Goal: Task Accomplishment & Management: Manage account settings

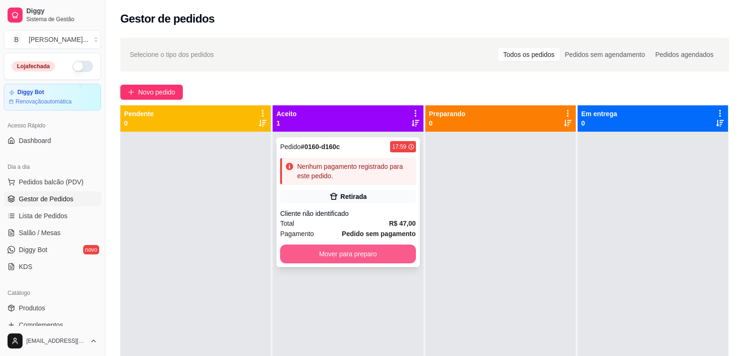
click at [359, 258] on button "Mover para preparo" at bounding box center [347, 253] width 135 height 19
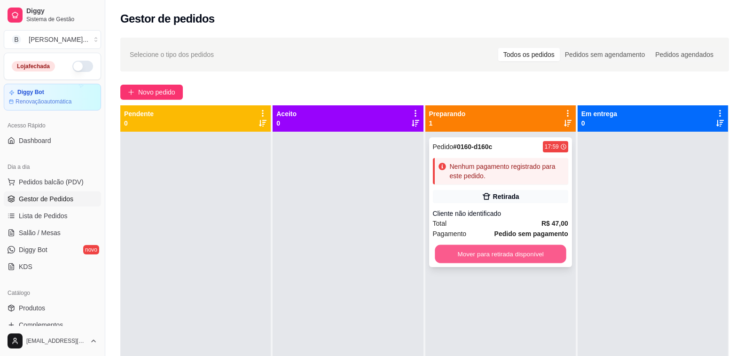
click at [485, 251] on button "Mover para retirada disponível" at bounding box center [501, 254] width 132 height 18
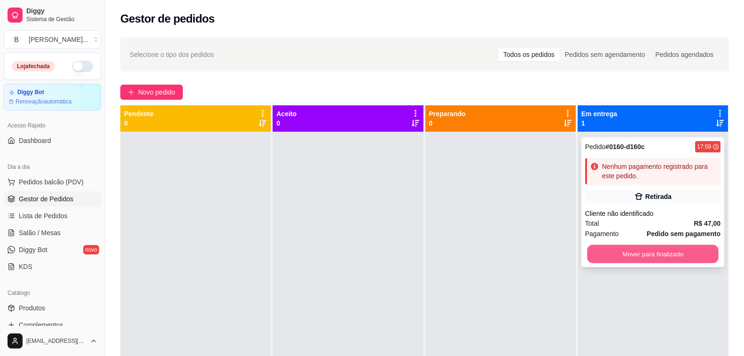
click at [682, 257] on button "Mover para finalizado" at bounding box center [653, 254] width 132 height 18
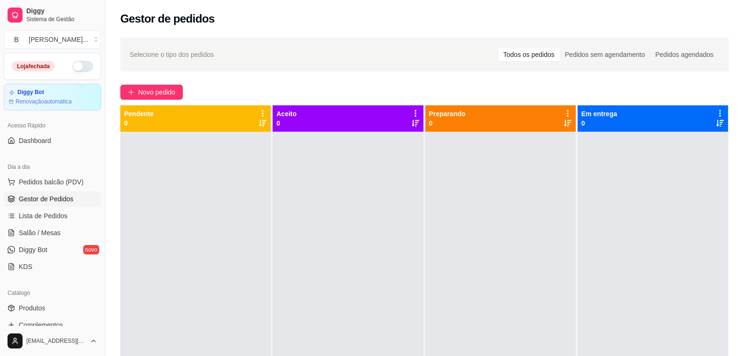
click at [74, 68] on button "button" at bounding box center [82, 66] width 21 height 11
click at [460, 56] on div "Selecione o tipo dos pedidos Todos os pedidos Pedidos sem agendamento Pedidos a…" at bounding box center [425, 54] width 590 height 15
click at [227, 90] on div "Novo pedido" at bounding box center [424, 92] width 609 height 15
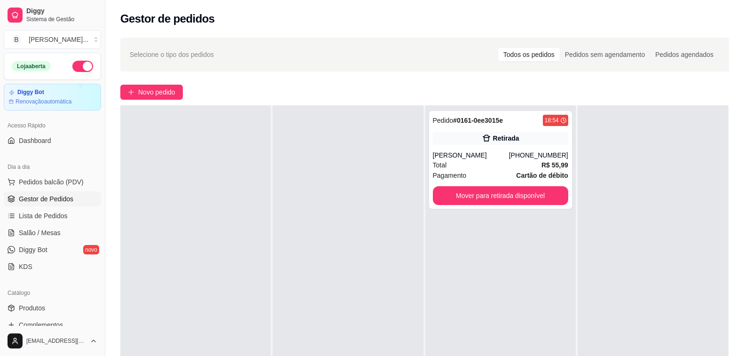
click at [232, 182] on div at bounding box center [195, 283] width 150 height 356
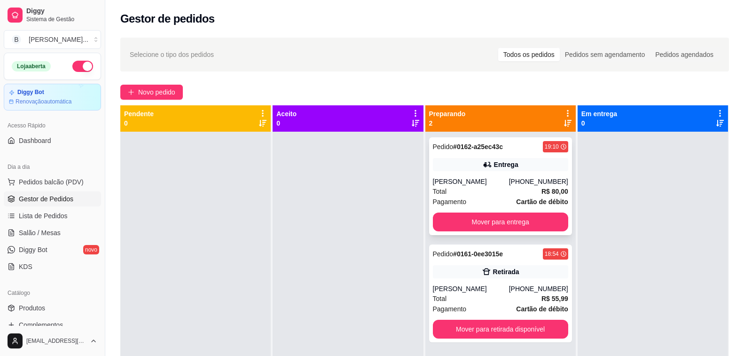
click at [495, 173] on div "Pedido # 0162-a25ec43c 19:10 Entrega [PERSON_NAME] [PHONE_NUMBER] Total R$ 80,0…" at bounding box center [500, 186] width 143 height 98
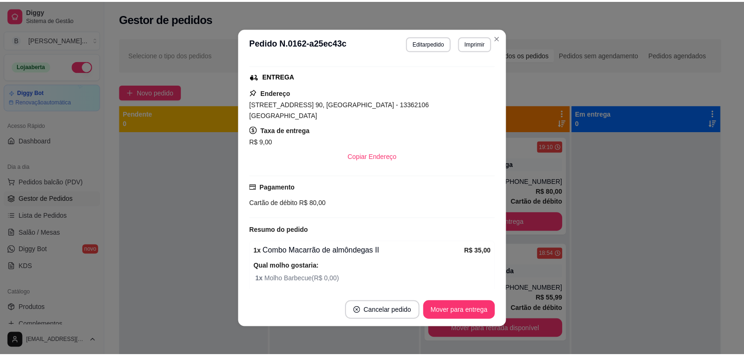
scroll to position [235, 0]
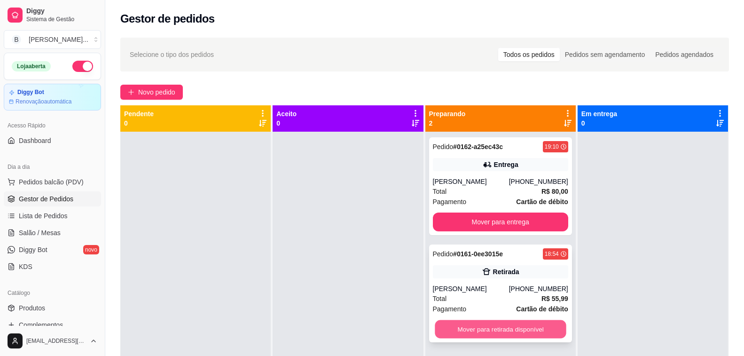
click at [535, 331] on button "Mover para retirada disponível" at bounding box center [501, 329] width 132 height 18
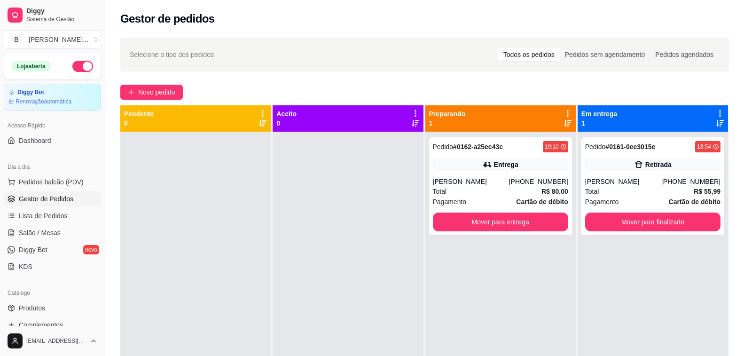
click at [185, 273] on div at bounding box center [195, 310] width 150 height 356
click at [178, 255] on div at bounding box center [195, 310] width 150 height 356
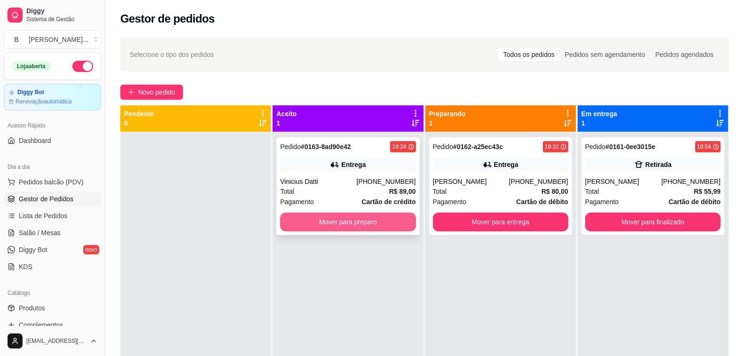
click at [341, 223] on button "Mover para preparo" at bounding box center [347, 221] width 135 height 19
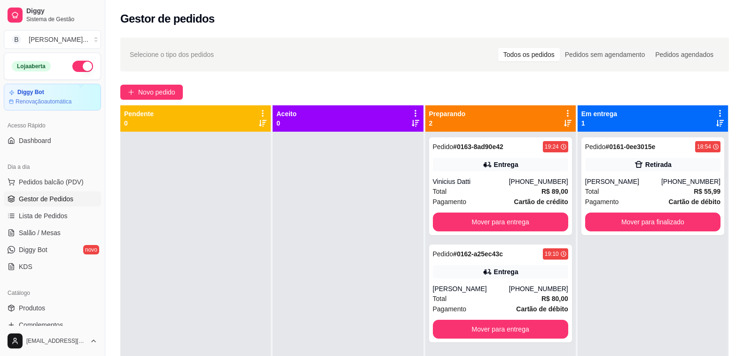
click at [254, 86] on div "Novo pedido" at bounding box center [424, 92] width 609 height 15
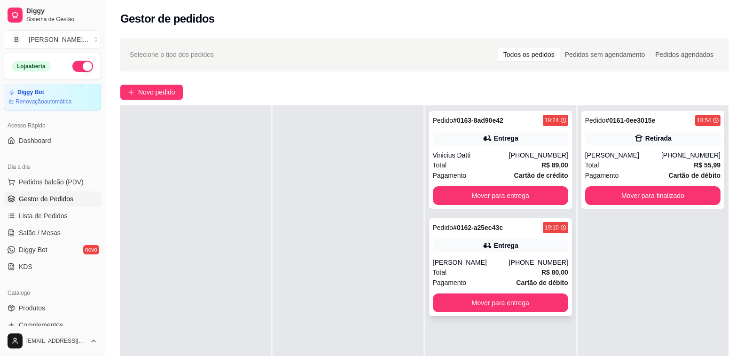
click at [447, 241] on div "Entrega" at bounding box center [500, 245] width 135 height 13
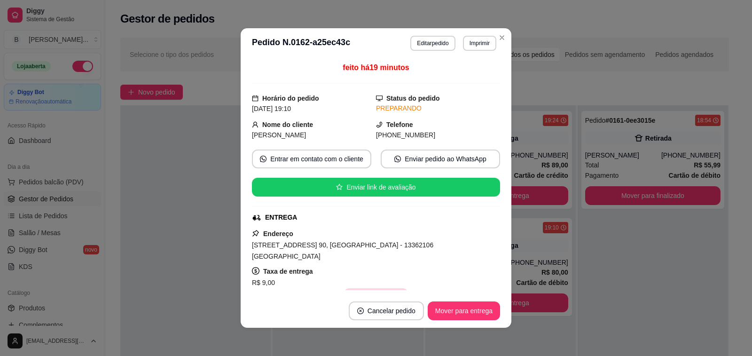
click at [378, 288] on button "Copiar Endereço" at bounding box center [376, 297] width 64 height 19
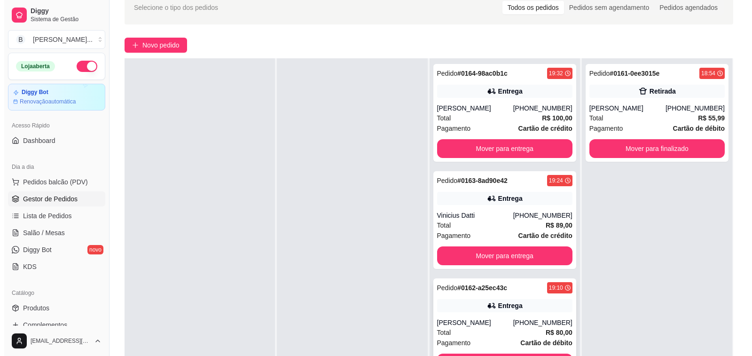
scroll to position [141, 0]
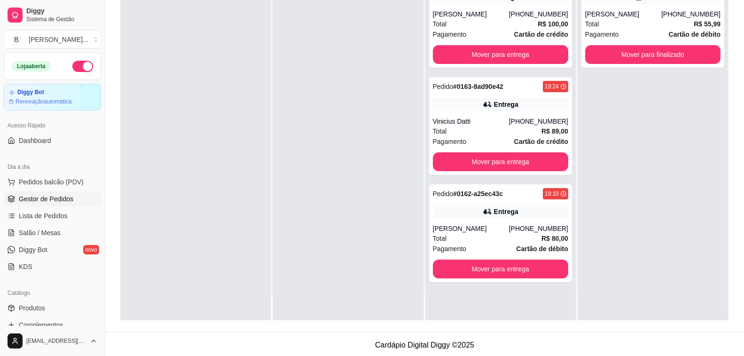
click at [193, 236] on div at bounding box center [195, 142] width 150 height 356
click at [443, 221] on div "Pedido # 0162-a25ec43c 19:10 Entrega [PERSON_NAME] [PHONE_NUMBER] Total R$ 80,0…" at bounding box center [500, 233] width 143 height 98
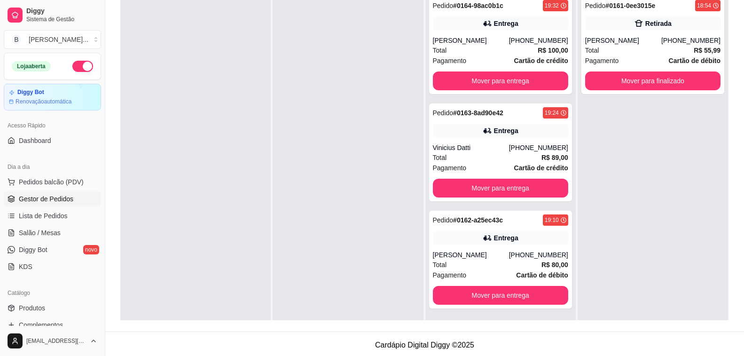
scroll to position [143, 0]
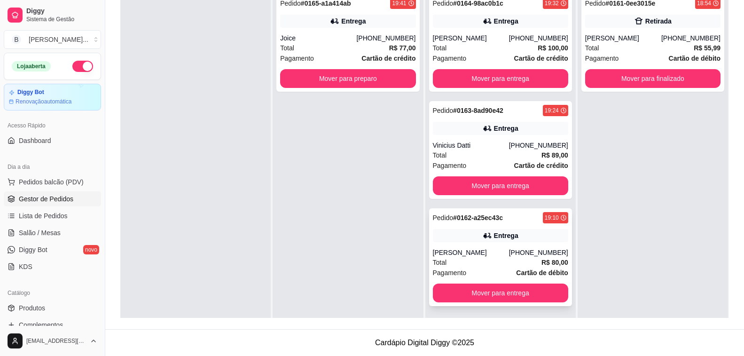
click at [469, 243] on div "Pedido # 0162-a25ec43c 19:10 Entrega [PERSON_NAME] [PHONE_NUMBER] Total R$ 80,0…" at bounding box center [500, 257] width 143 height 98
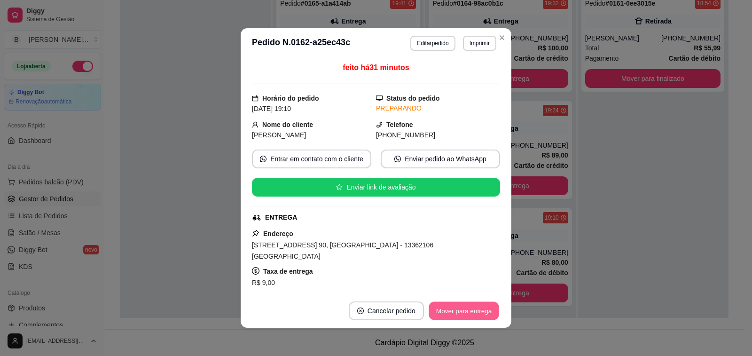
click at [459, 312] on button "Mover para entrega" at bounding box center [464, 311] width 70 height 18
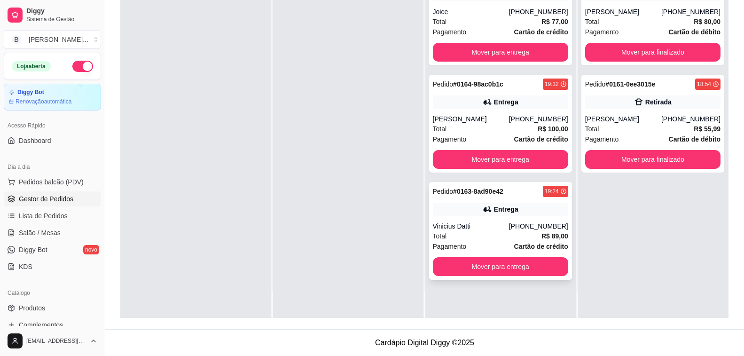
click at [447, 216] on div "Pedido # 0163-8ad90e42 19:24 Entrega Vinicius Datti [PHONE_NUMBER] Total R$ 89,…" at bounding box center [500, 231] width 143 height 98
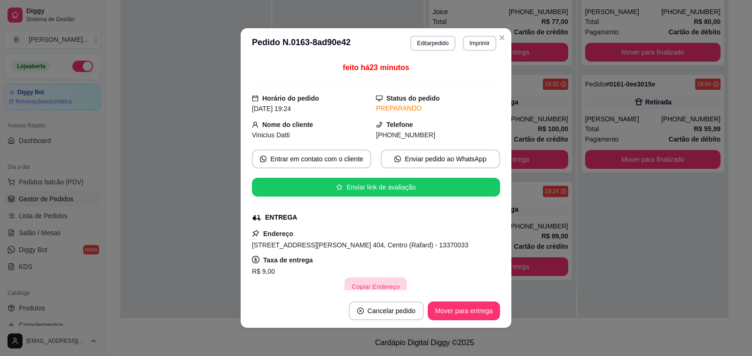
click at [371, 289] on button "Copiar Endereço" at bounding box center [376, 286] width 63 height 18
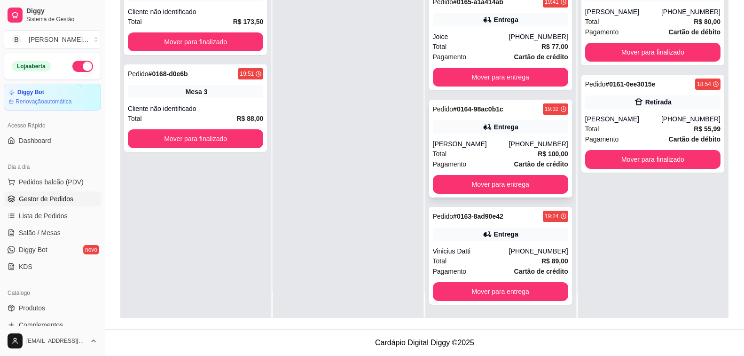
click at [477, 143] on div "[PERSON_NAME]" at bounding box center [471, 143] width 76 height 9
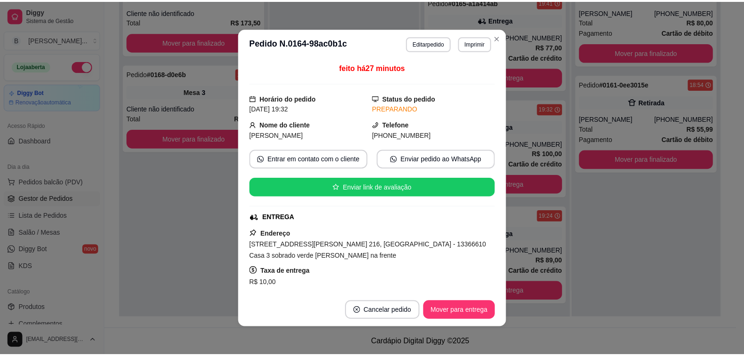
scroll to position [94, 0]
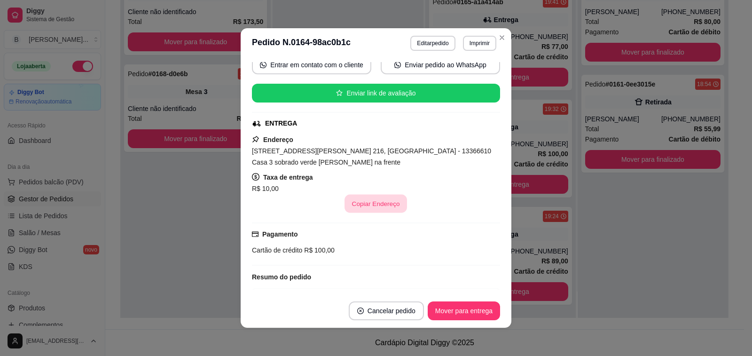
click at [374, 201] on button "Copiar Endereço" at bounding box center [376, 204] width 63 height 18
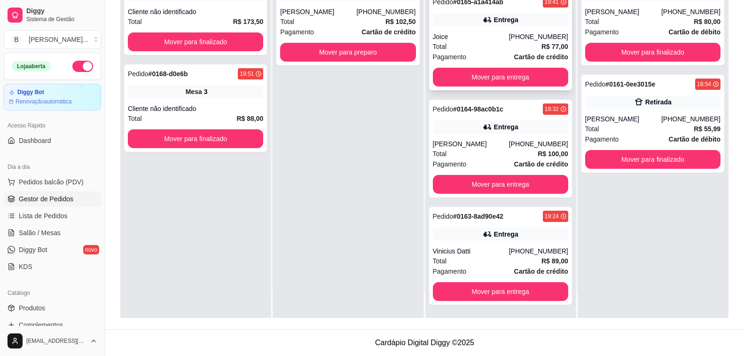
click at [482, 40] on div "Joice" at bounding box center [471, 36] width 76 height 9
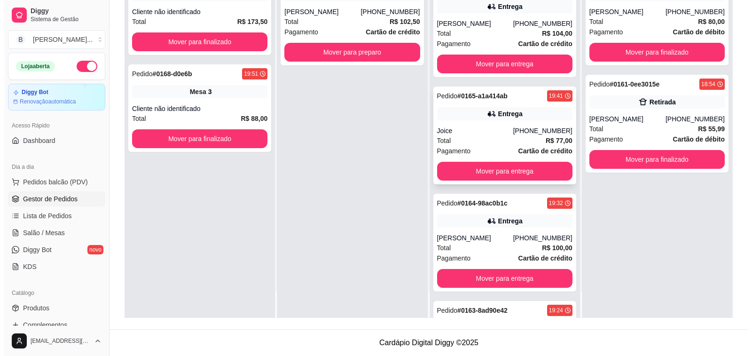
scroll to position [48, 0]
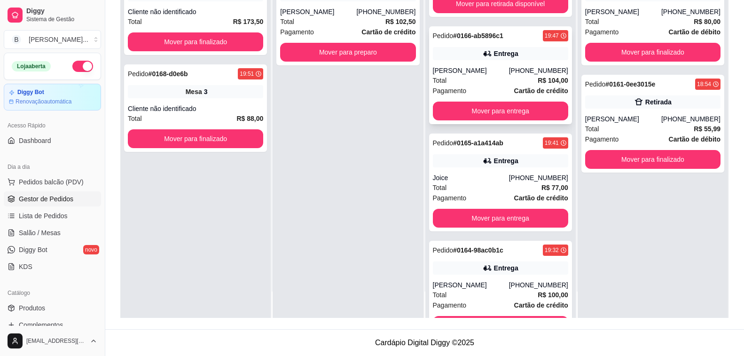
click at [509, 68] on div "[PHONE_NUMBER]" at bounding box center [538, 70] width 59 height 9
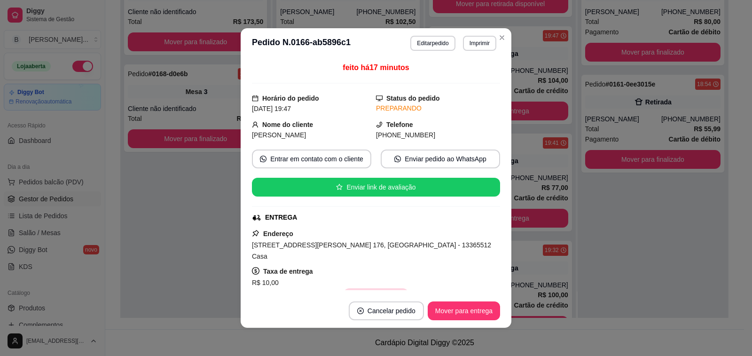
click at [383, 289] on button "Copiar Endereço" at bounding box center [376, 297] width 64 height 19
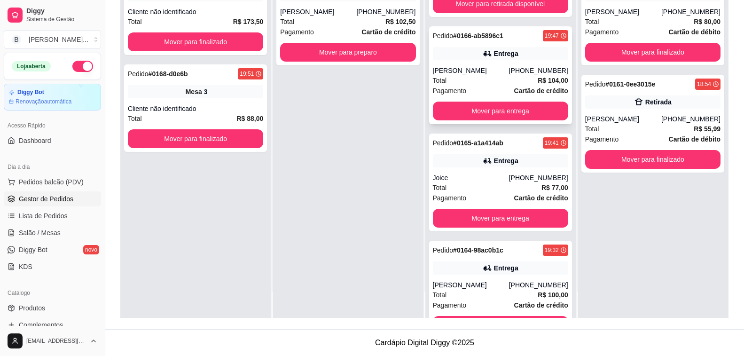
click at [494, 86] on div "Pagamento Cartão de crédito" at bounding box center [500, 91] width 135 height 10
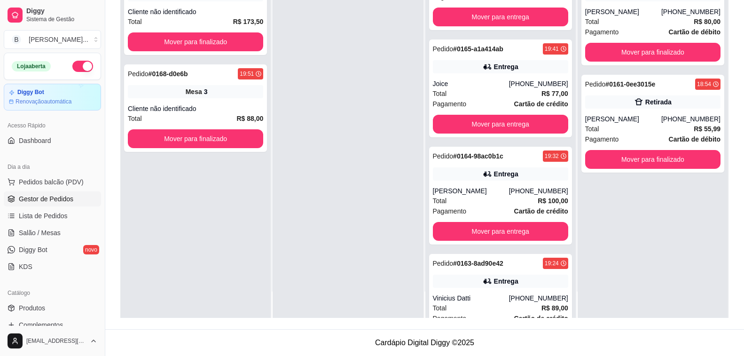
scroll to position [297, 0]
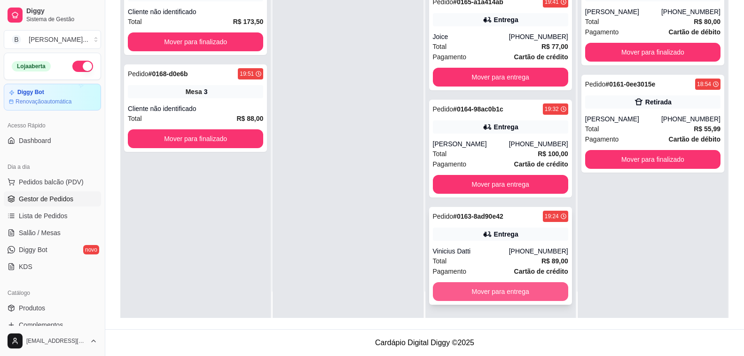
click at [494, 291] on button "Mover para entrega" at bounding box center [500, 291] width 135 height 19
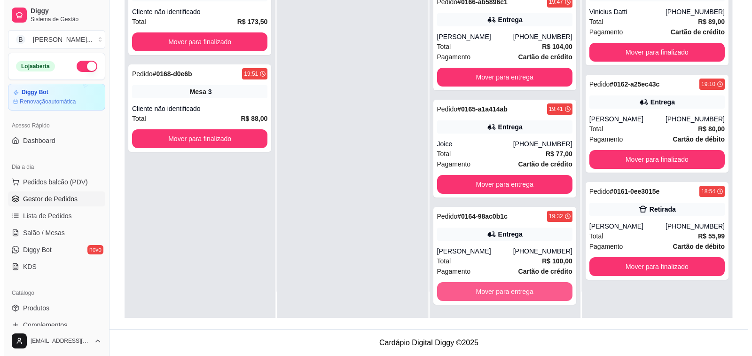
scroll to position [189, 0]
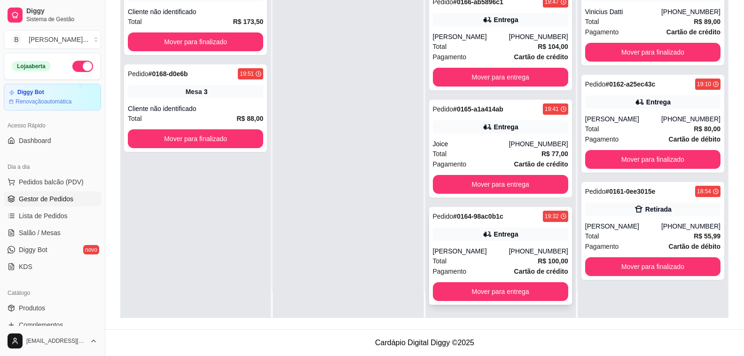
click at [454, 256] on div "Total R$ 100,00" at bounding box center [500, 261] width 135 height 10
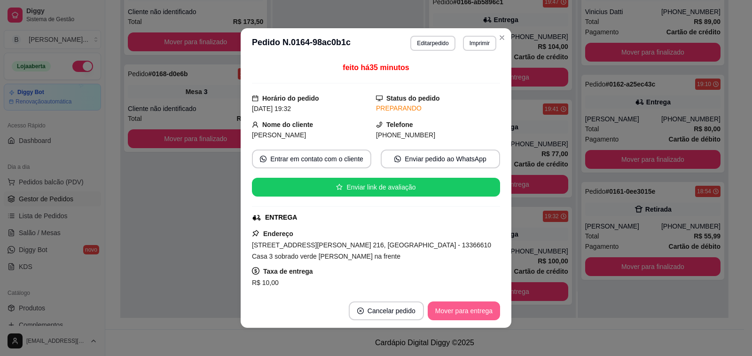
click at [477, 313] on button "Mover para entrega" at bounding box center [464, 310] width 72 height 19
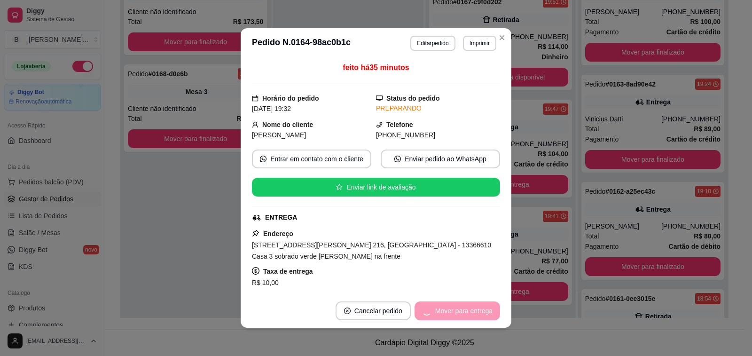
scroll to position [82, 0]
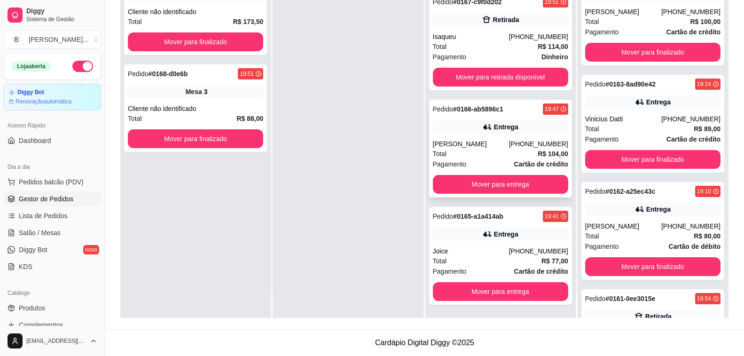
click at [493, 139] on div "Pedido # 0166-ab5896c1 19:47 Entrega Luciana [PHONE_NUMBER] Total R$ 104,00 Pag…" at bounding box center [500, 149] width 143 height 98
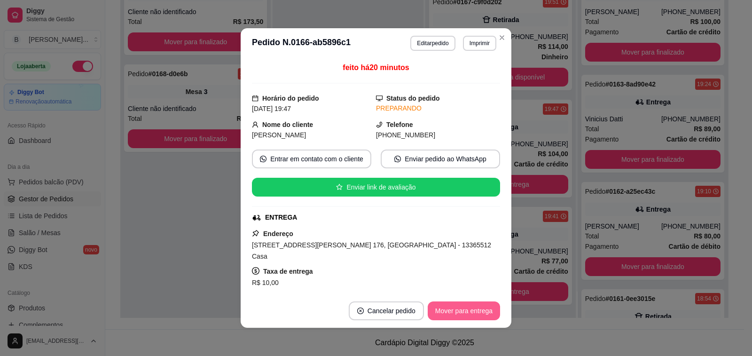
click at [457, 311] on button "Mover para entrega" at bounding box center [464, 310] width 72 height 19
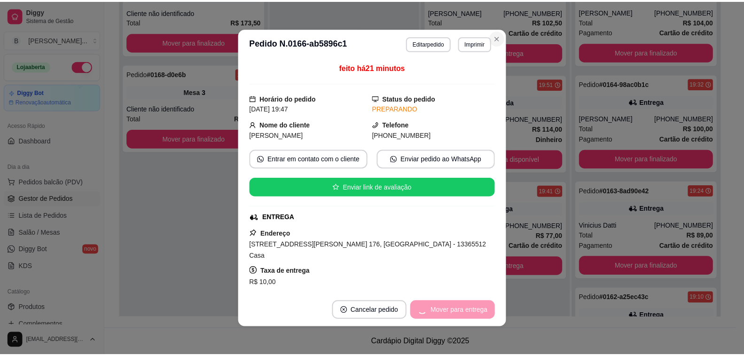
scroll to position [0, 0]
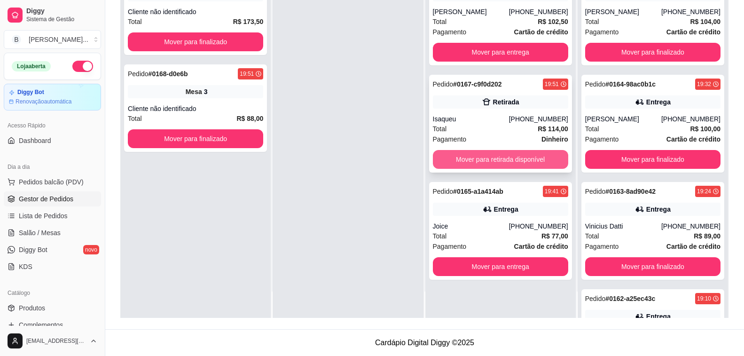
click at [490, 155] on button "Mover para retirada disponível" at bounding box center [500, 159] width 135 height 19
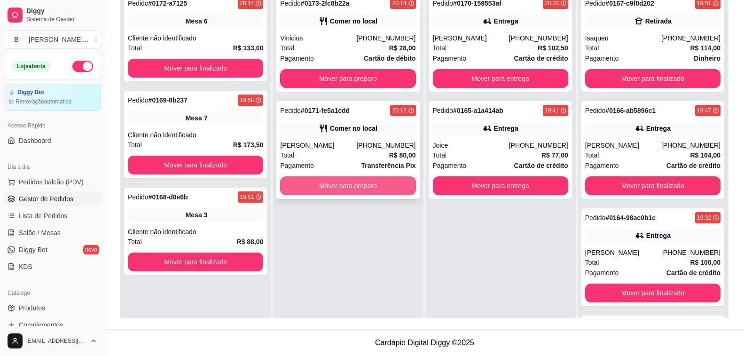
click at [371, 187] on button "Mover para preparo" at bounding box center [347, 185] width 135 height 19
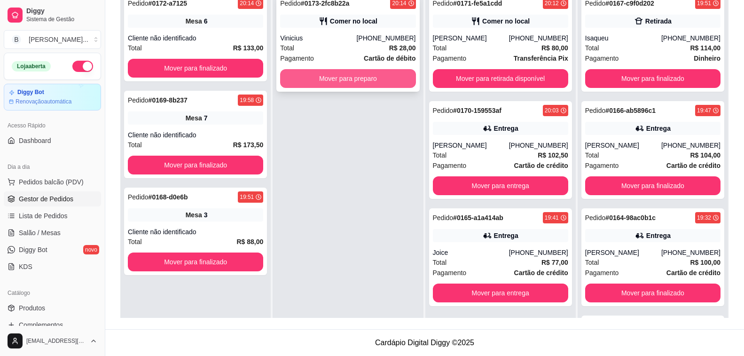
click at [321, 84] on button "Mover para preparo" at bounding box center [347, 78] width 135 height 19
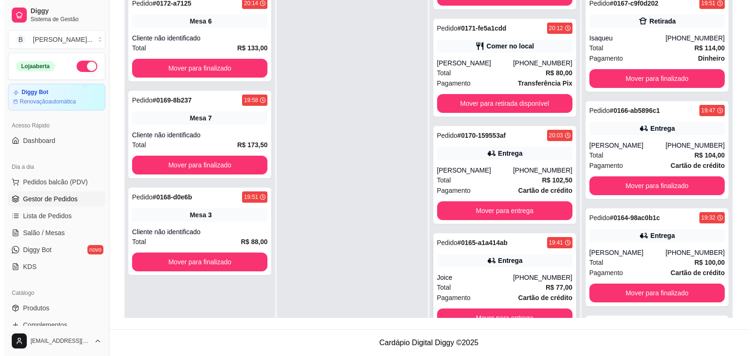
scroll to position [26, 0]
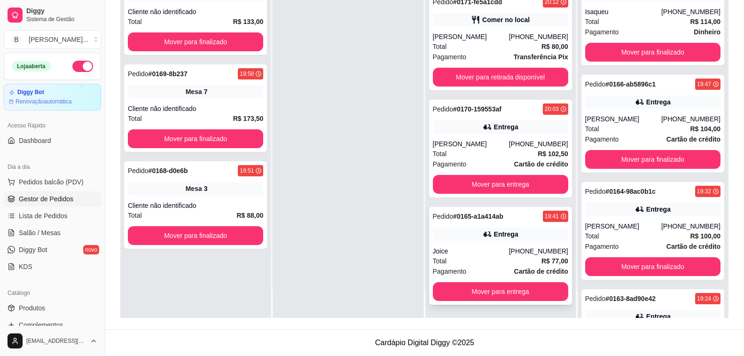
click at [495, 250] on div "Joice" at bounding box center [471, 250] width 76 height 9
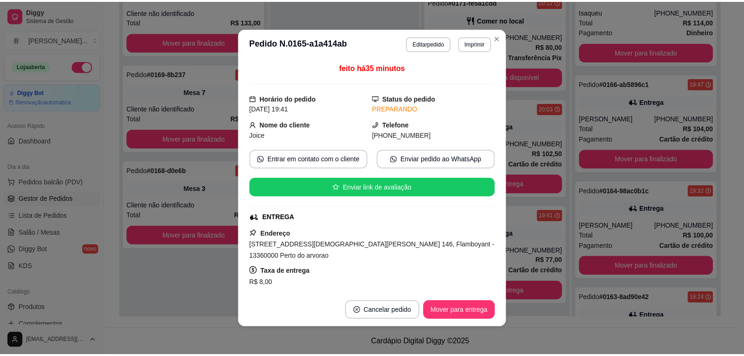
scroll to position [94, 0]
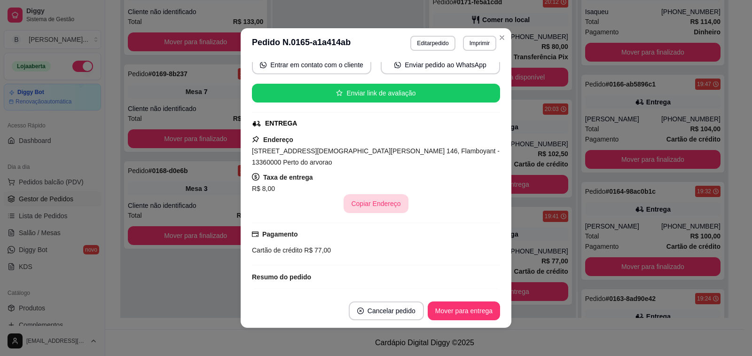
click at [367, 195] on button "Copiar Endereço" at bounding box center [376, 203] width 64 height 19
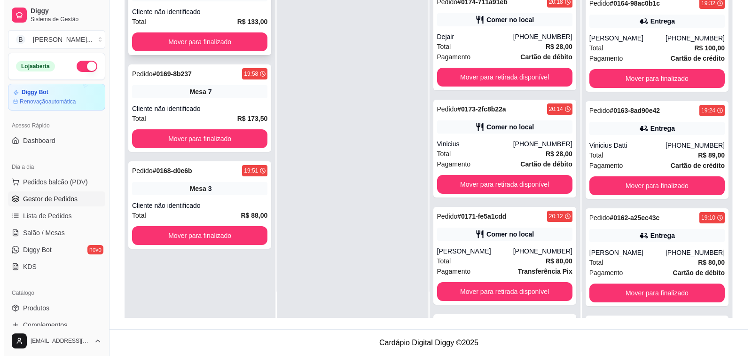
scroll to position [297, 0]
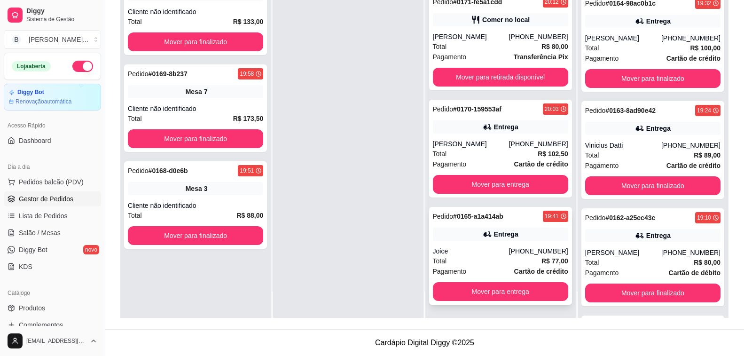
click at [492, 244] on div "Pedido # 0165-a1a414ab 19:41 Entrega Joice [PHONE_NUMBER] Total R$ 77,00 Pagame…" at bounding box center [500, 256] width 143 height 98
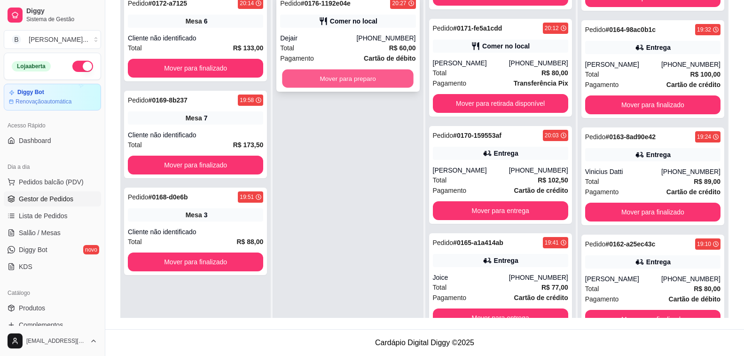
click at [366, 75] on button "Mover para preparo" at bounding box center [348, 79] width 132 height 18
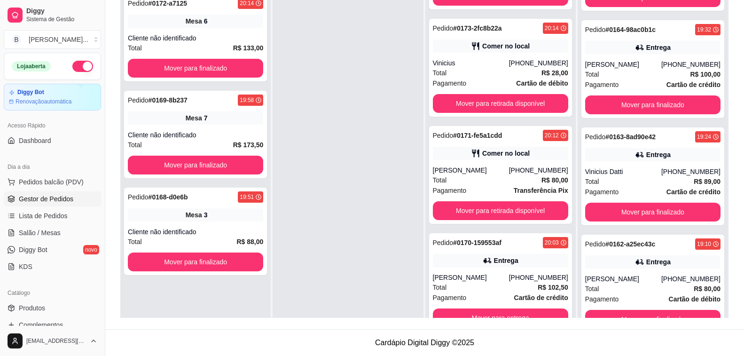
scroll to position [404, 0]
click at [474, 154] on div "Entrega" at bounding box center [500, 153] width 135 height 13
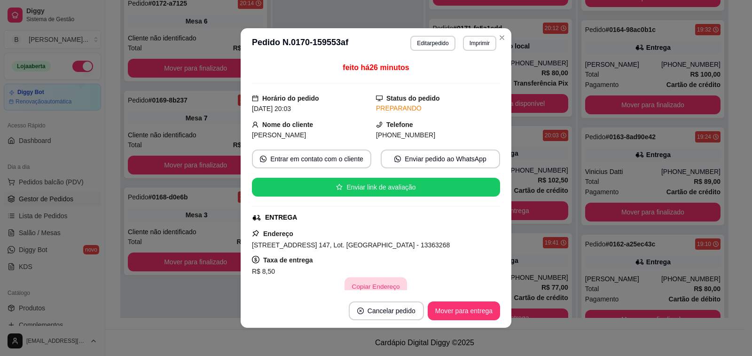
click at [373, 283] on button "Copiar Endereço" at bounding box center [376, 286] width 63 height 18
click at [499, 35] on div "Pedido # 0171-fe5a1cdd 20:12 Comer no local [PERSON_NAME] [PHONE_NUMBER] Total …" at bounding box center [500, 68] width 143 height 98
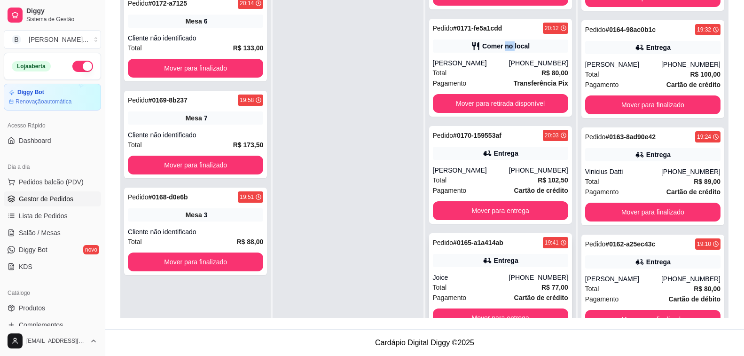
scroll to position [26, 0]
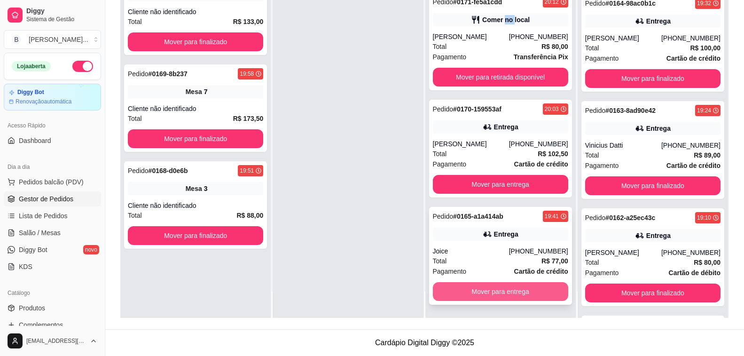
click at [470, 300] on button "Mover para entrega" at bounding box center [500, 291] width 135 height 19
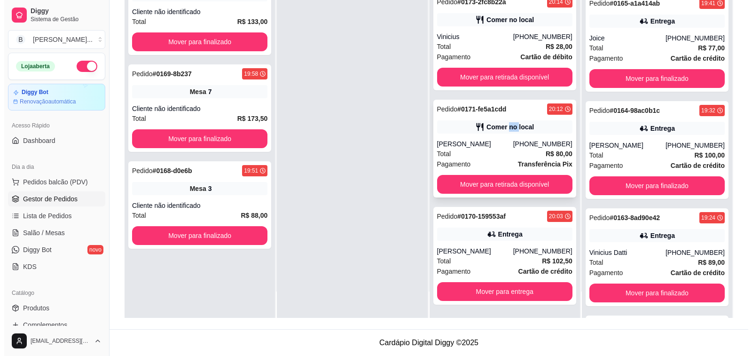
scroll to position [297, 0]
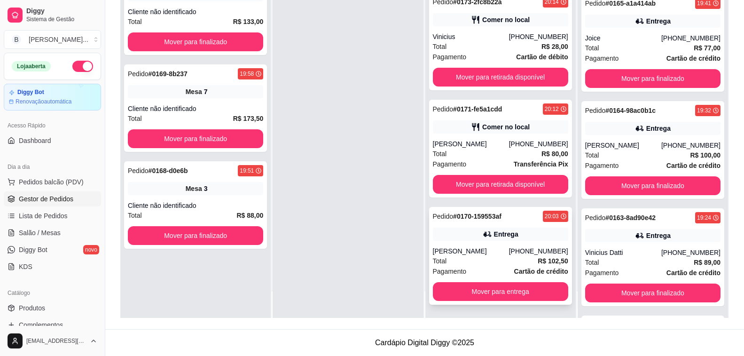
click at [491, 254] on div "[PERSON_NAME]" at bounding box center [471, 250] width 76 height 9
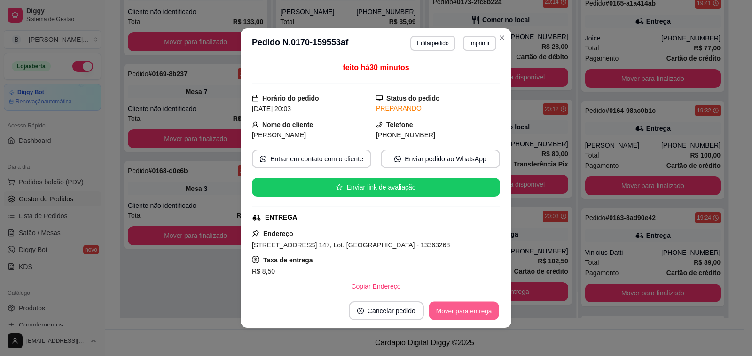
click at [467, 309] on button "Mover para entrega" at bounding box center [464, 311] width 70 height 18
click at [491, 38] on button "Imprimir" at bounding box center [479, 43] width 33 height 15
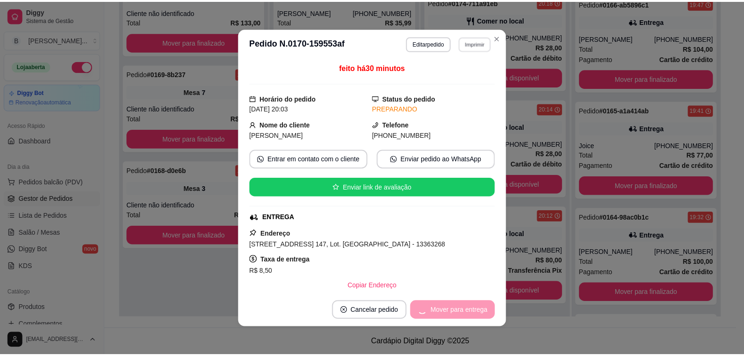
scroll to position [295, 0]
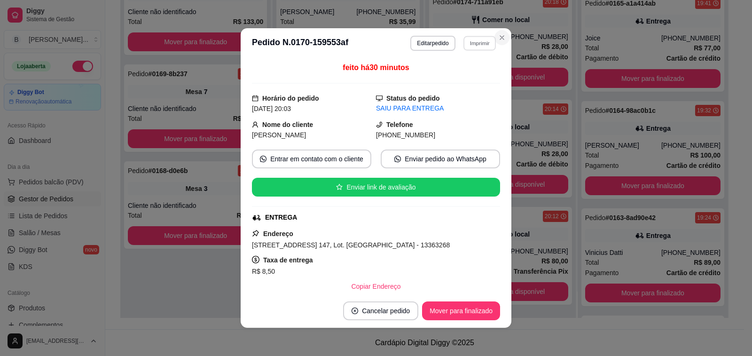
click at [498, 40] on icon "Close" at bounding box center [502, 38] width 8 height 8
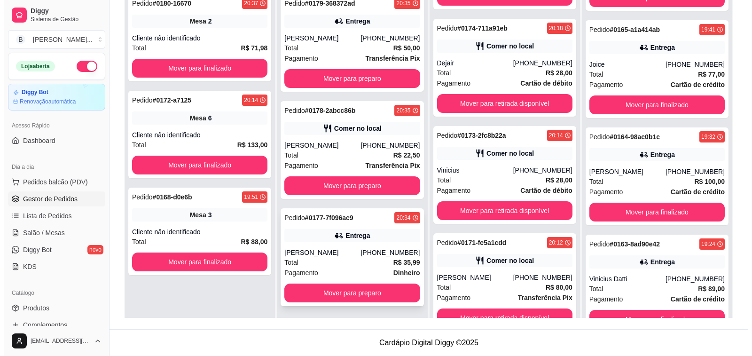
scroll to position [26, 0]
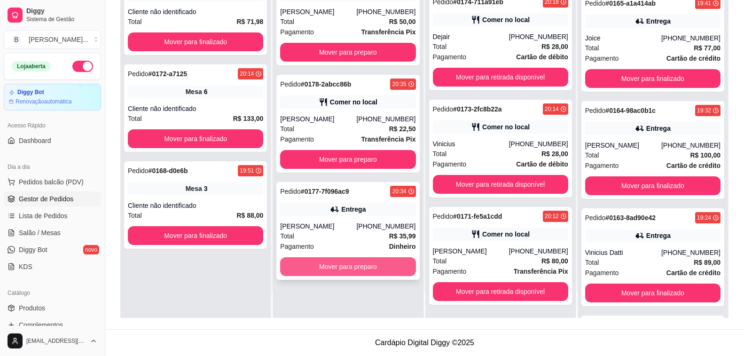
click at [339, 270] on button "Mover para preparo" at bounding box center [347, 266] width 135 height 19
click at [339, 270] on div "Mover para preparo" at bounding box center [347, 266] width 135 height 19
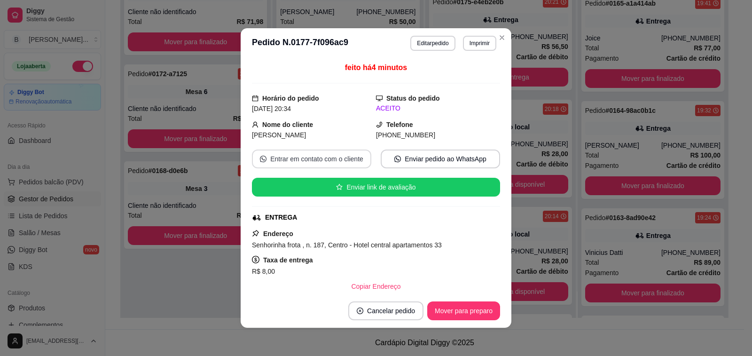
scroll to position [306, 0]
click at [474, 310] on button "Mover para preparo" at bounding box center [463, 311] width 70 height 18
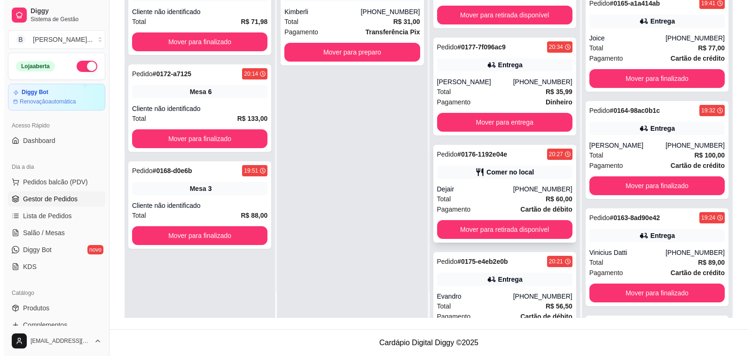
scroll to position [204, 0]
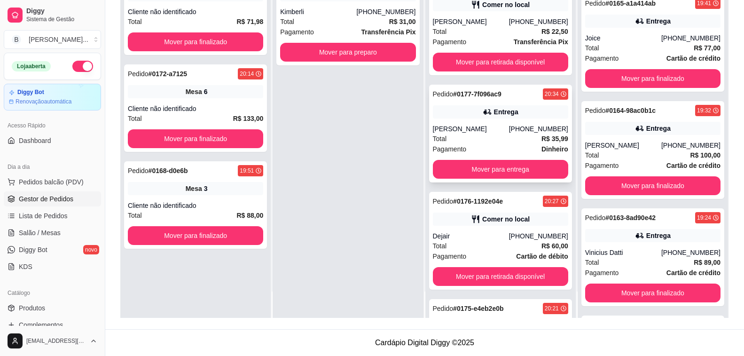
click at [489, 133] on div "[PERSON_NAME]" at bounding box center [471, 128] width 76 height 9
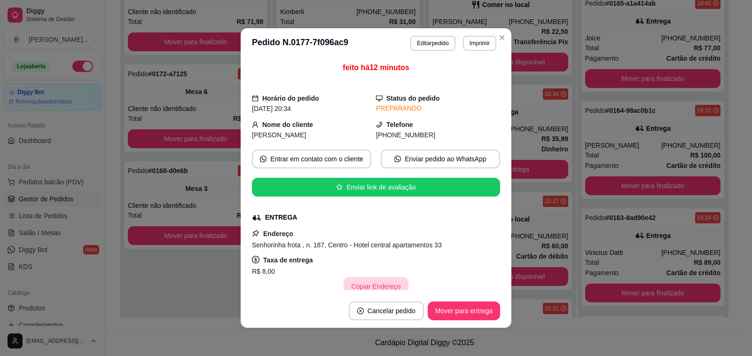
click at [370, 282] on button "Copiar Endereço" at bounding box center [376, 286] width 64 height 19
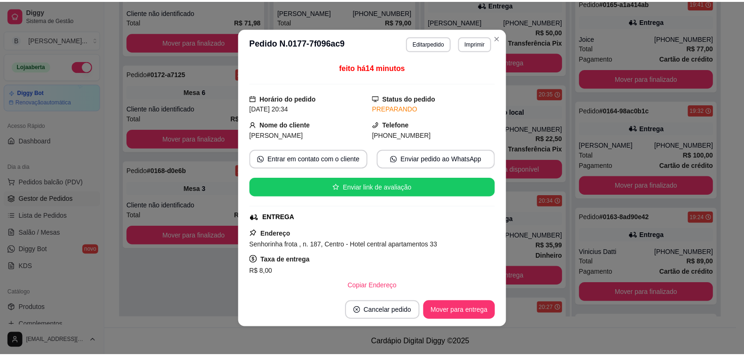
scroll to position [312, 0]
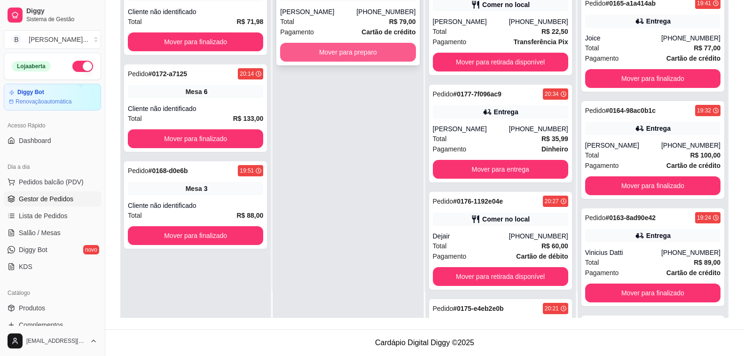
click at [333, 52] on button "Mover para preparo" at bounding box center [347, 52] width 135 height 19
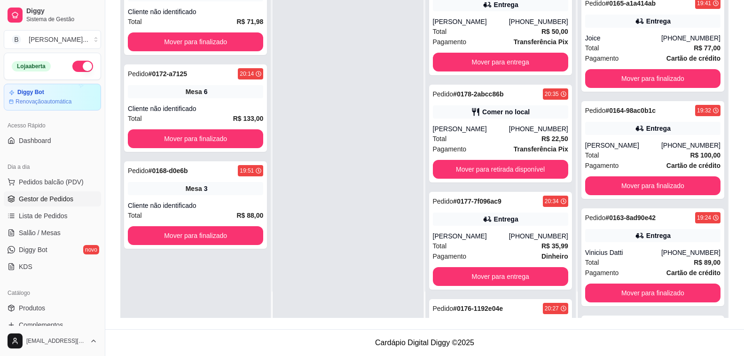
scroll to position [419, 0]
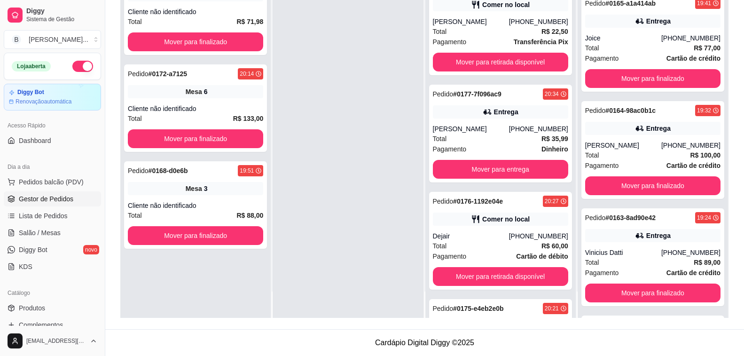
click at [561, 172] on div "Pedido # 0183-5b0c47f5 20:47 Entrega [PERSON_NAME] [PHONE_NUMBER] Total R$ 79,0…" at bounding box center [500, 140] width 150 height 356
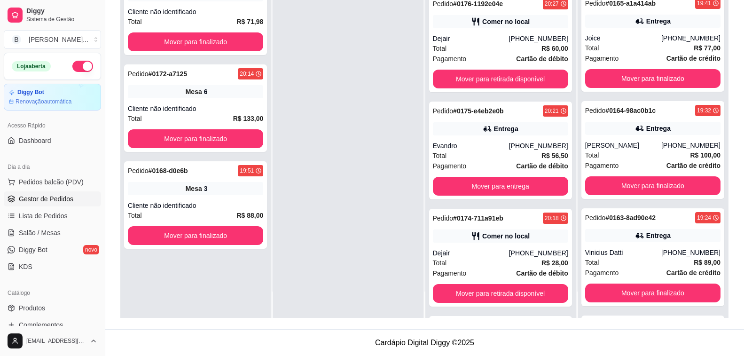
scroll to position [842, 0]
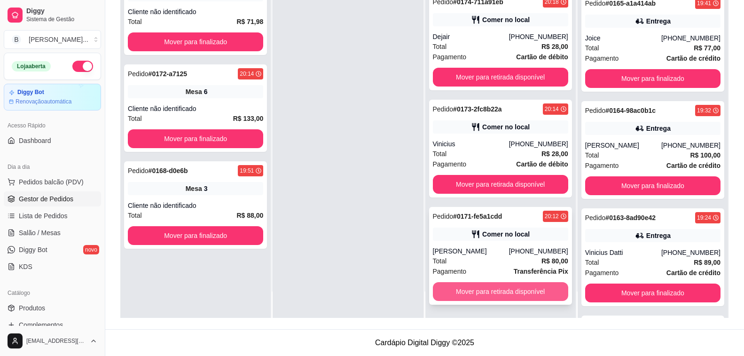
click at [453, 292] on button "Mover para retirada disponível" at bounding box center [500, 291] width 135 height 19
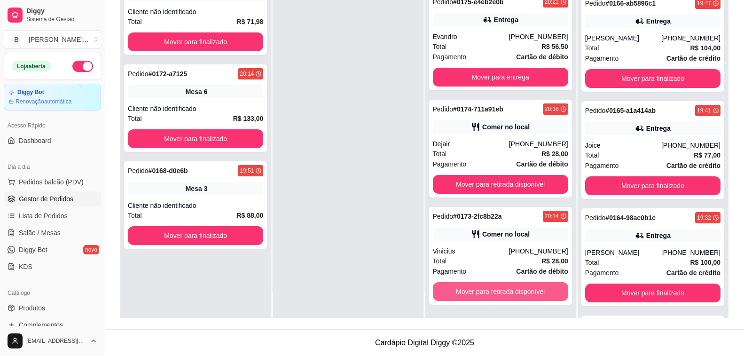
scroll to position [402, 0]
click at [453, 292] on button "Mover para retirada disponível" at bounding box center [500, 291] width 135 height 19
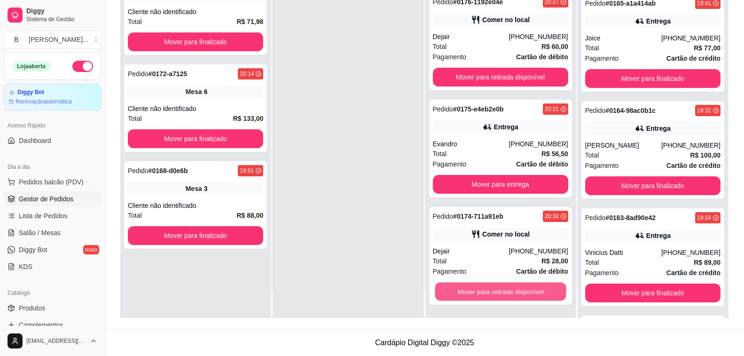
click at [453, 292] on button "Mover para retirada disponível" at bounding box center [501, 291] width 132 height 18
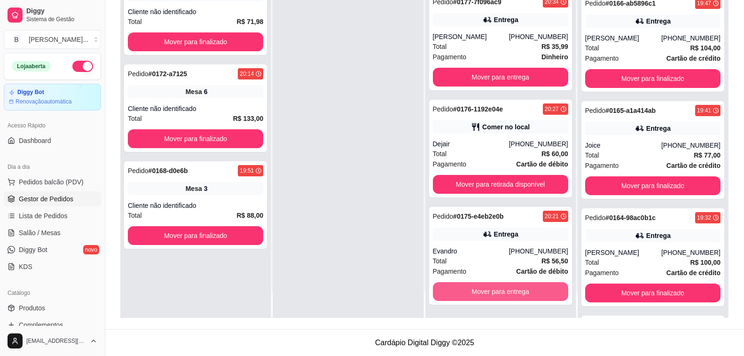
scroll to position [617, 0]
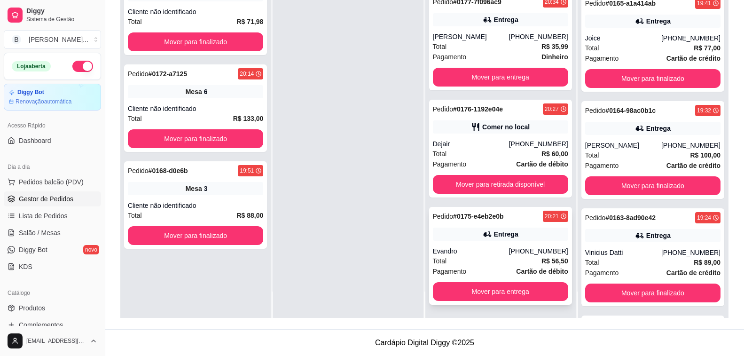
click at [466, 252] on div "Evandro" at bounding box center [471, 250] width 76 height 9
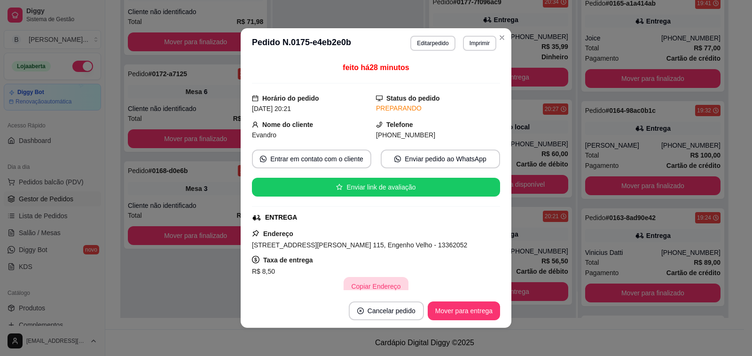
click at [379, 284] on button "Copiar Endereço" at bounding box center [376, 286] width 64 height 19
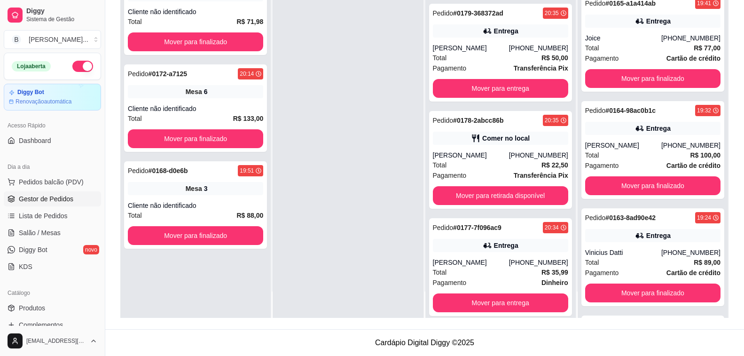
scroll to position [238, 0]
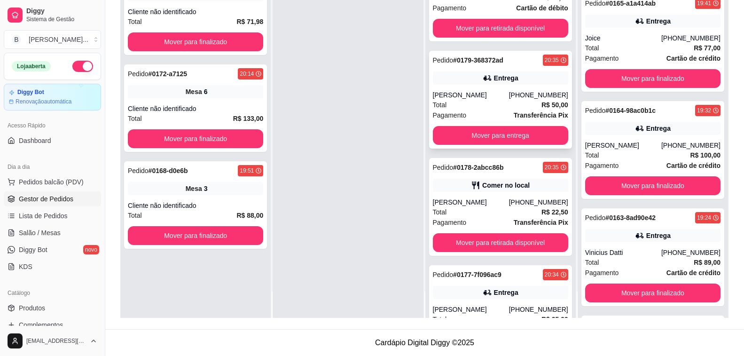
click at [470, 94] on div "[PERSON_NAME]" at bounding box center [471, 94] width 76 height 9
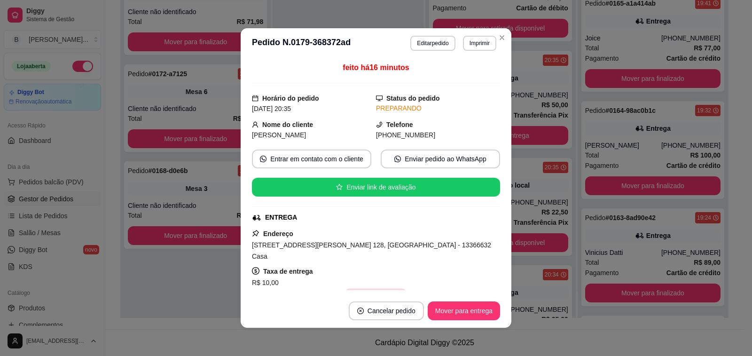
click at [380, 289] on button "Copiar Endereço" at bounding box center [376, 298] width 63 height 18
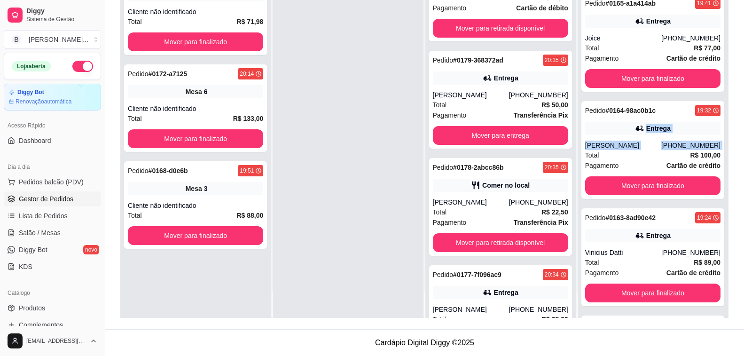
drag, startPoint x: 571, startPoint y: 124, endPoint x: 572, endPoint y: 156, distance: 32.4
click at [578, 156] on div "Pedido # 0174-711a91eb 20:18 Comer no local Dejair [PHONE_NUMBER] Total R$ 28,0…" at bounding box center [653, 140] width 150 height 356
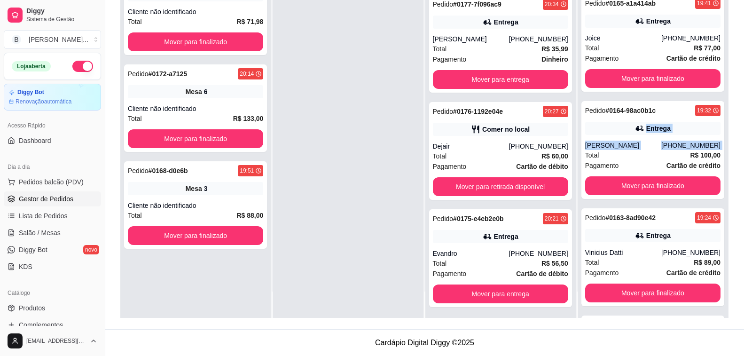
scroll to position [520, 0]
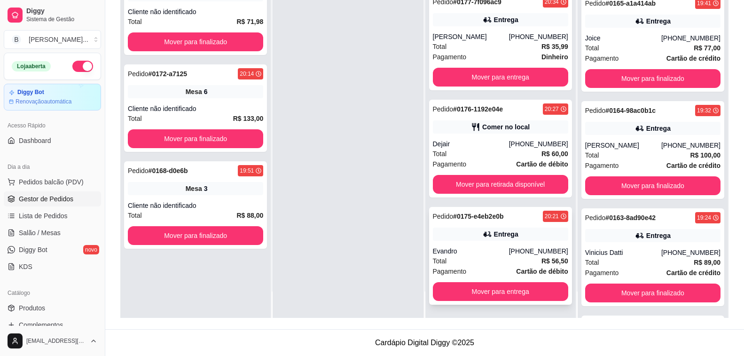
click at [497, 243] on div "Pedido # 0175-e4eb2e0b 20:21 Entrega Evandro [PHONE_NUMBER] Total R$ 56,50 Paga…" at bounding box center [500, 256] width 143 height 98
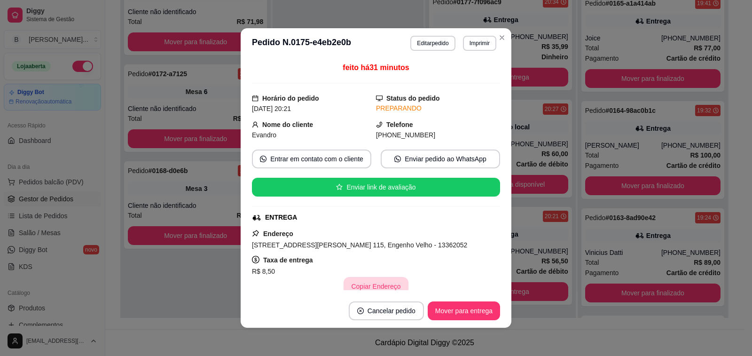
click at [379, 287] on button "Copiar Endereço" at bounding box center [376, 286] width 64 height 19
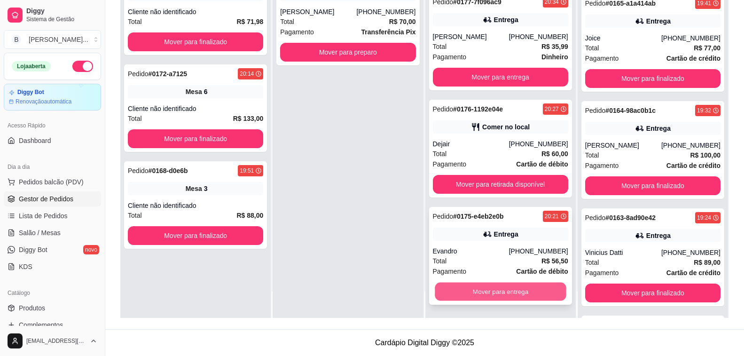
click at [471, 297] on button "Mover para entrega" at bounding box center [501, 291] width 132 height 18
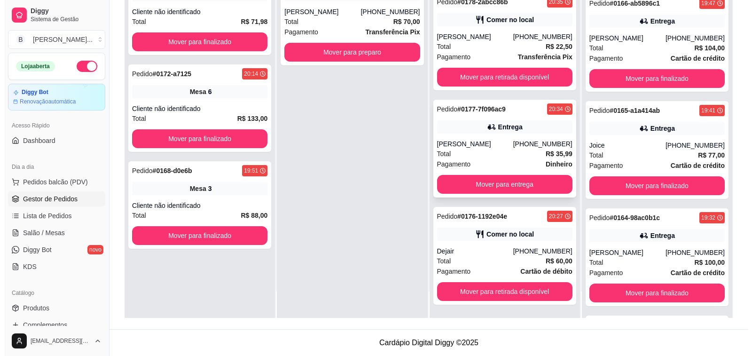
scroll to position [724, 0]
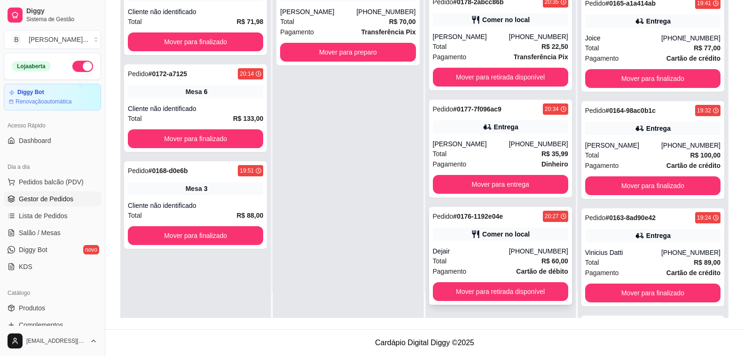
click at [476, 268] on div "Pagamento Cartão de débito" at bounding box center [500, 271] width 135 height 10
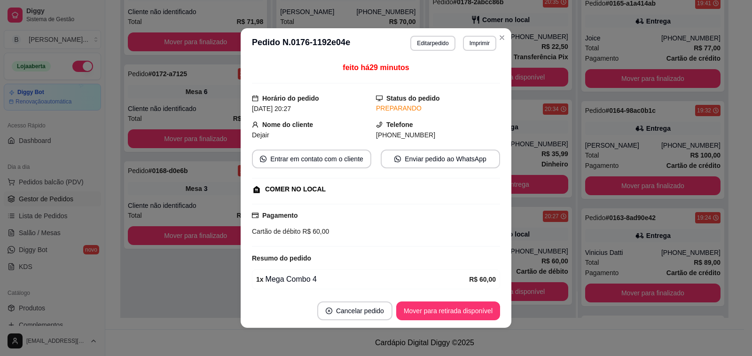
scroll to position [36, 0]
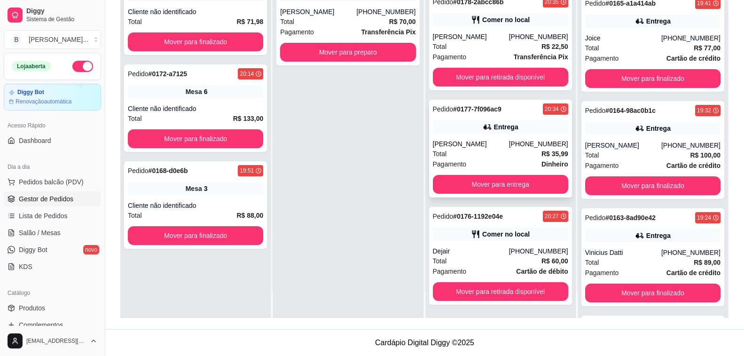
click at [498, 129] on div "Pedido # 0177-7f096ac9 20:34 Entrega [PERSON_NAME] Militão [PHONE_NUMBER] Total…" at bounding box center [500, 149] width 143 height 98
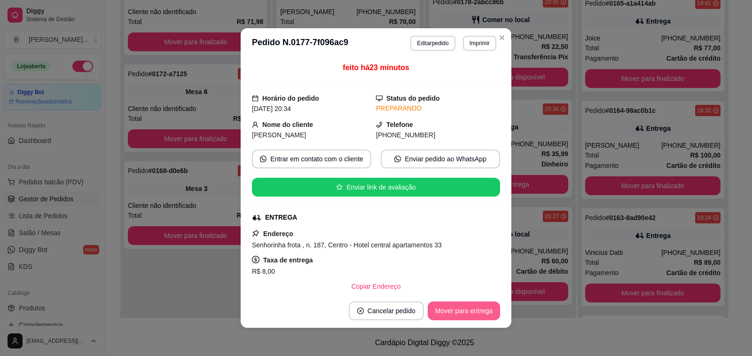
click at [442, 306] on button "Mover para entrega" at bounding box center [464, 310] width 72 height 19
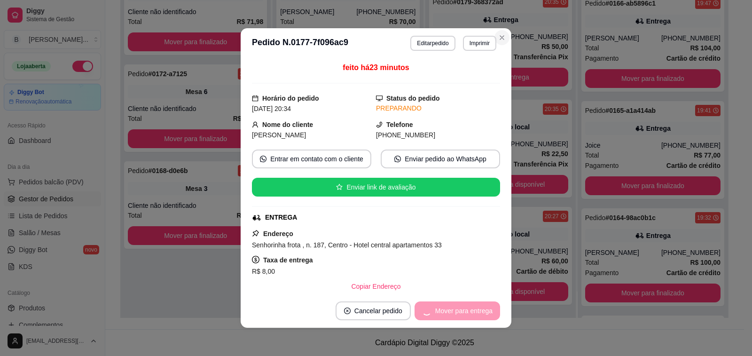
scroll to position [840, 0]
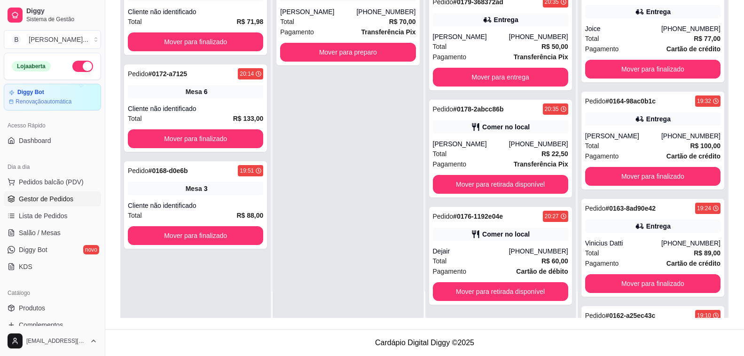
click at [497, 39] on div "[PERSON_NAME]" at bounding box center [471, 36] width 76 height 9
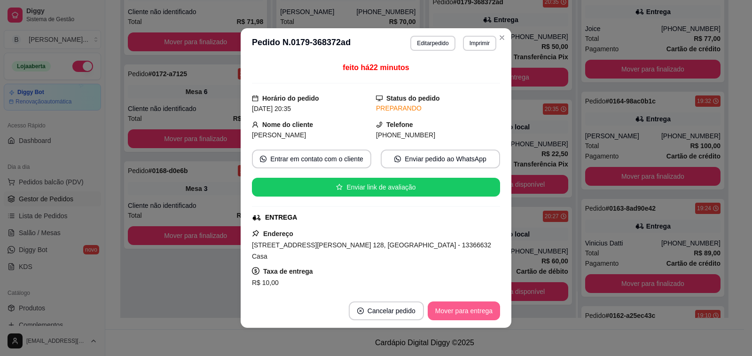
click at [475, 311] on button "Mover para entrega" at bounding box center [464, 310] width 72 height 19
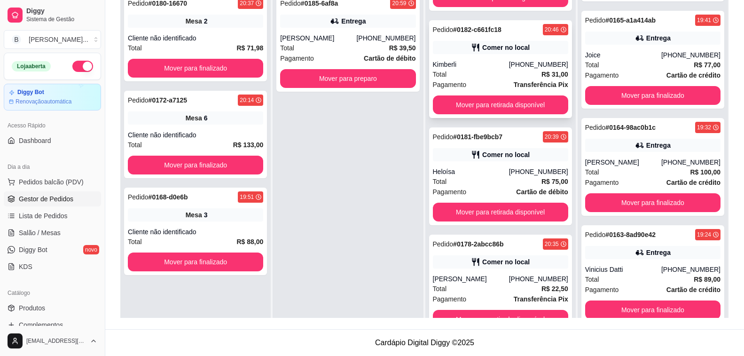
scroll to position [297, 0]
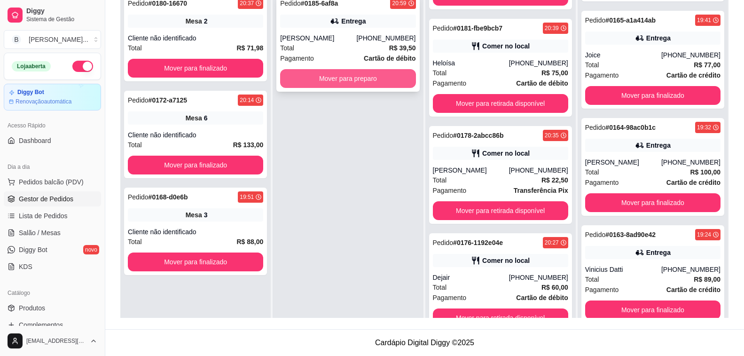
click at [350, 74] on button "Mover para preparo" at bounding box center [347, 78] width 135 height 19
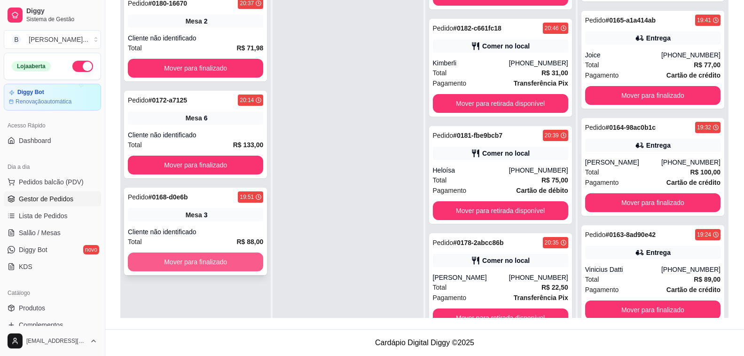
scroll to position [404, 0]
click at [182, 266] on button "Mover para finalizado" at bounding box center [195, 261] width 135 height 19
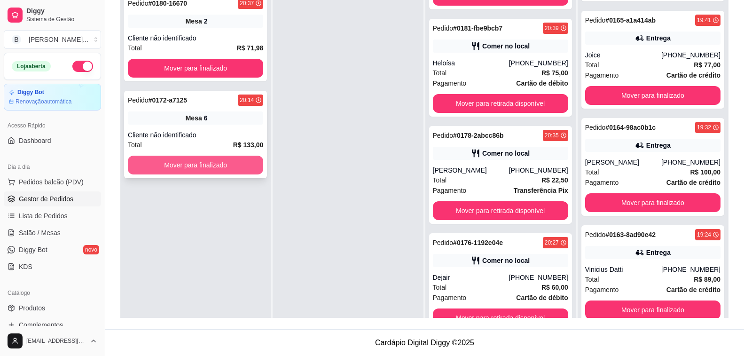
click at [193, 158] on button "Mover para finalizado" at bounding box center [195, 165] width 135 height 19
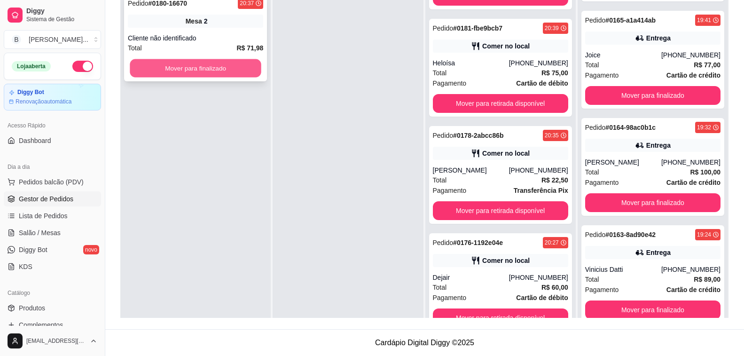
click at [200, 70] on button "Mover para finalizado" at bounding box center [196, 68] width 132 height 18
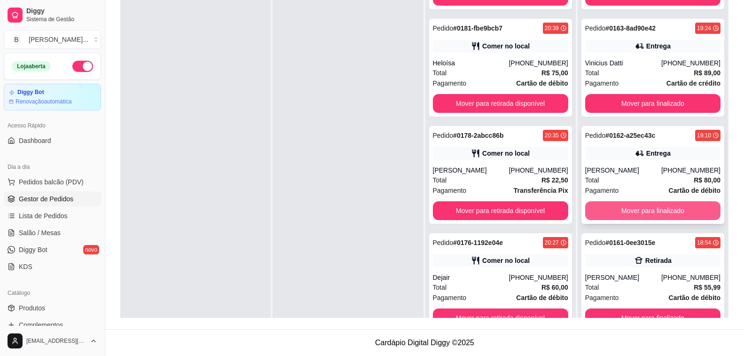
scroll to position [26, 0]
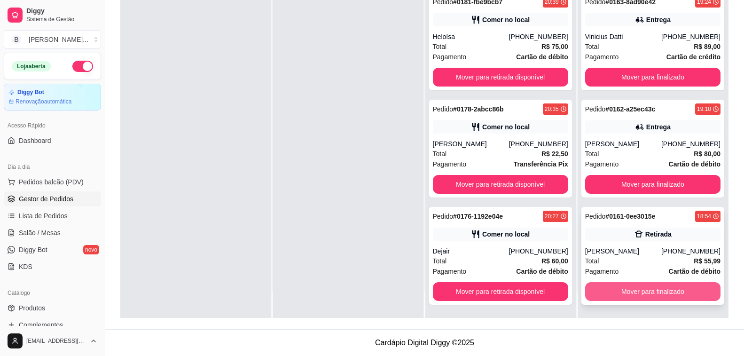
click at [687, 290] on button "Mover para finalizado" at bounding box center [652, 291] width 135 height 19
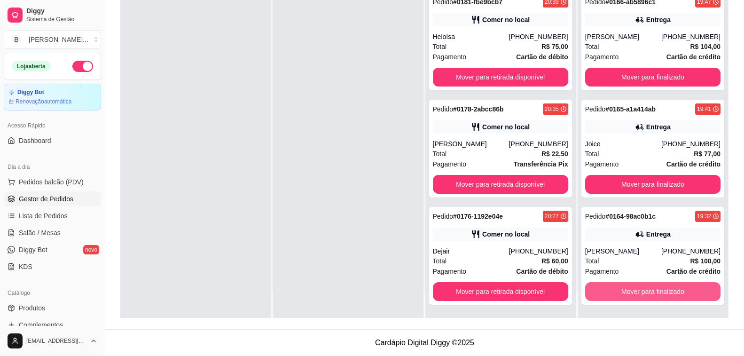
scroll to position [842, 0]
click at [687, 290] on button "Mover para finalizado" at bounding box center [652, 291] width 135 height 19
click at [687, 290] on button "Mover para finalizado" at bounding box center [653, 291] width 132 height 18
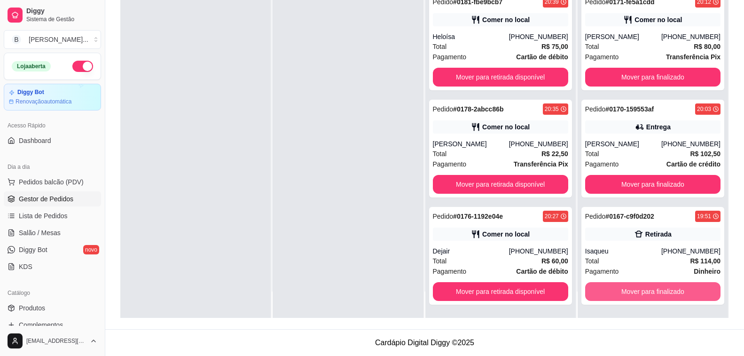
scroll to position [520, 0]
click at [687, 290] on button "Mover para finalizado" at bounding box center [652, 291] width 135 height 19
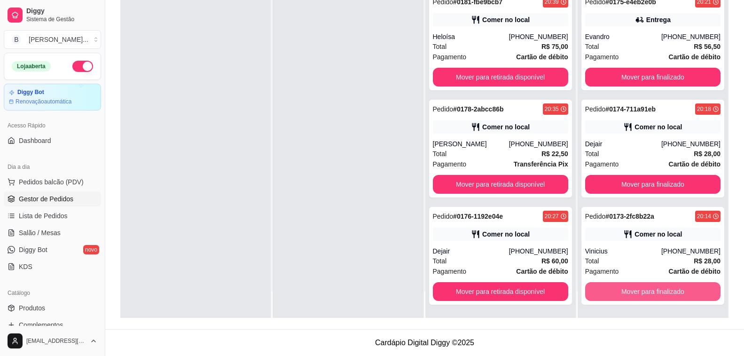
click at [687, 290] on button "Mover para finalizado" at bounding box center [652, 291] width 135 height 19
click at [687, 290] on button "Mover para finalizado" at bounding box center [653, 291] width 132 height 18
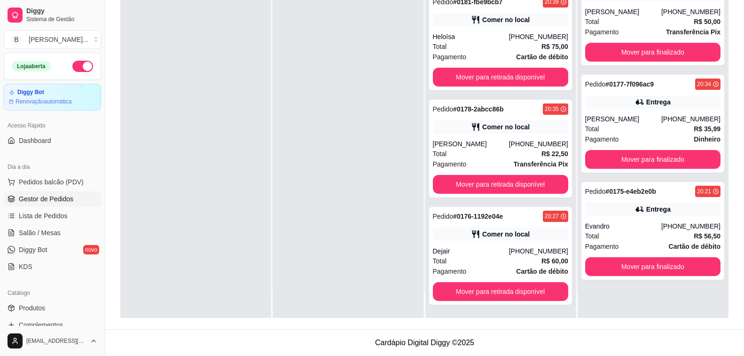
scroll to position [0, 0]
click at [689, 263] on button "Mover para finalizado" at bounding box center [653, 267] width 132 height 18
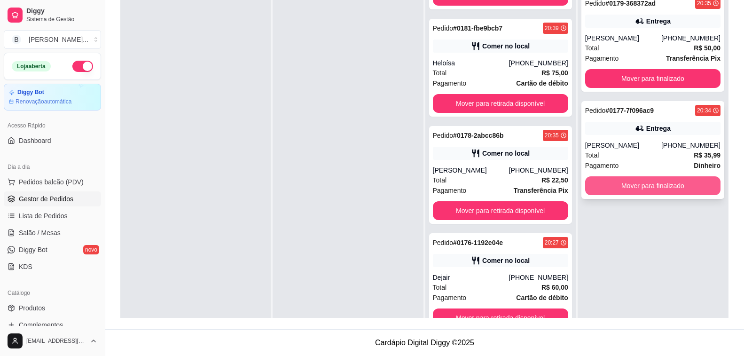
click at [648, 187] on button "Mover para finalizado" at bounding box center [652, 185] width 135 height 19
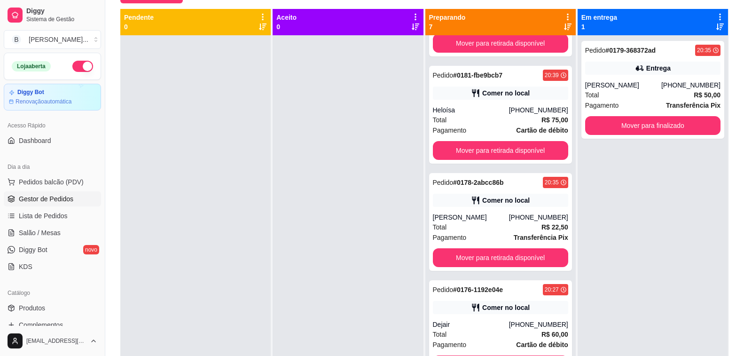
scroll to position [2, 0]
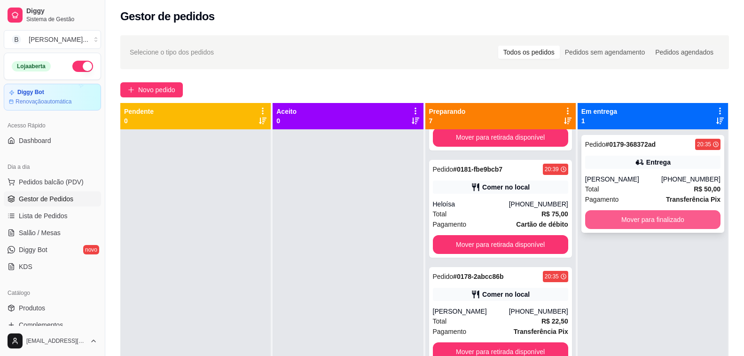
click at [656, 225] on button "Mover para finalizado" at bounding box center [652, 219] width 135 height 19
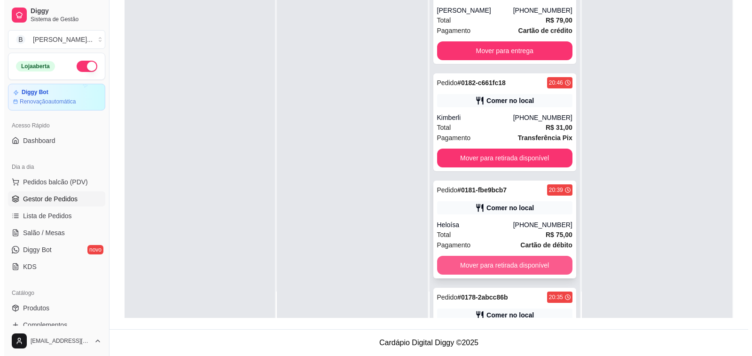
scroll to position [75, 0]
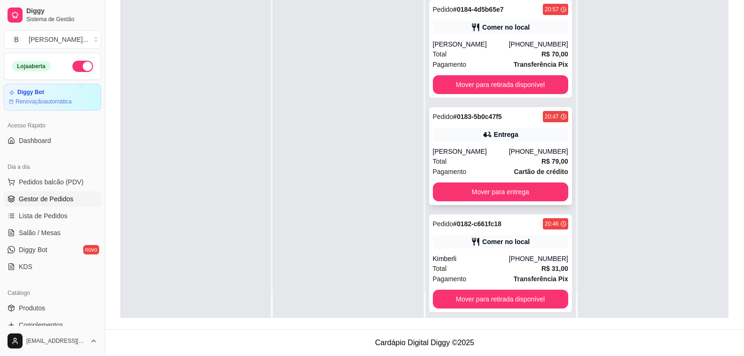
click at [467, 148] on div "[PERSON_NAME]" at bounding box center [471, 151] width 76 height 9
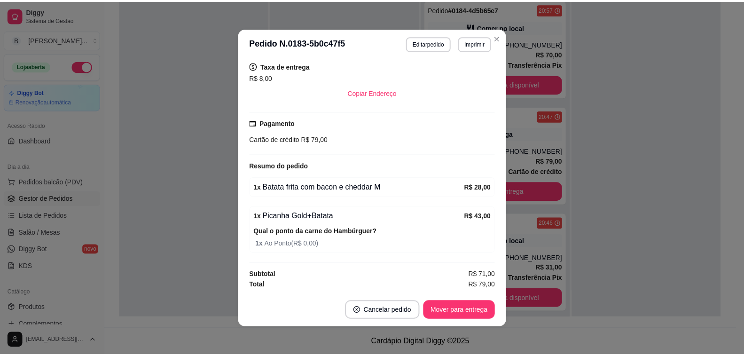
scroll to position [2, 0]
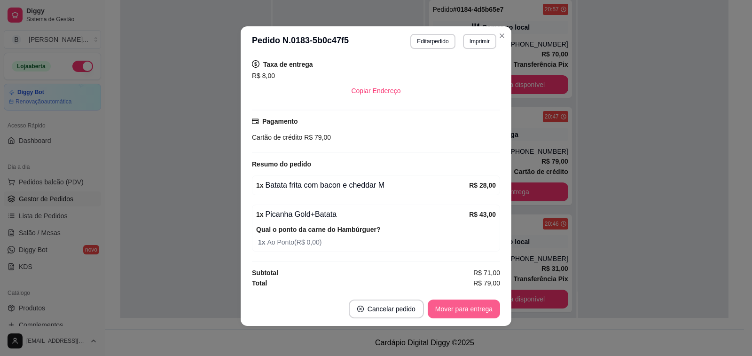
click at [476, 313] on button "Mover para entrega" at bounding box center [464, 308] width 72 height 19
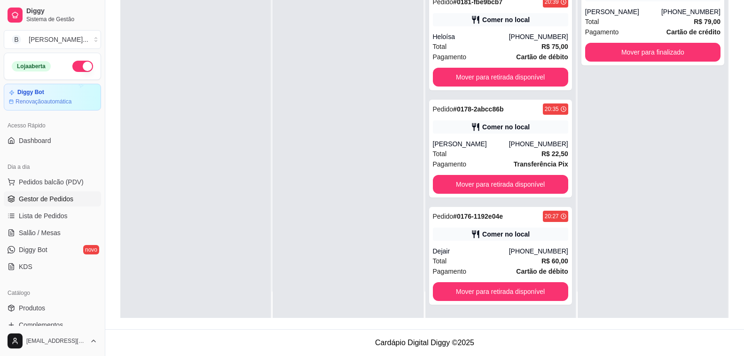
scroll to position [0, 0]
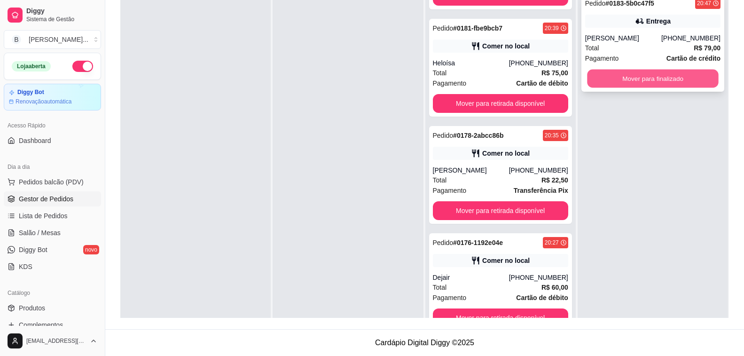
click at [650, 79] on button "Mover para finalizado" at bounding box center [653, 79] width 132 height 18
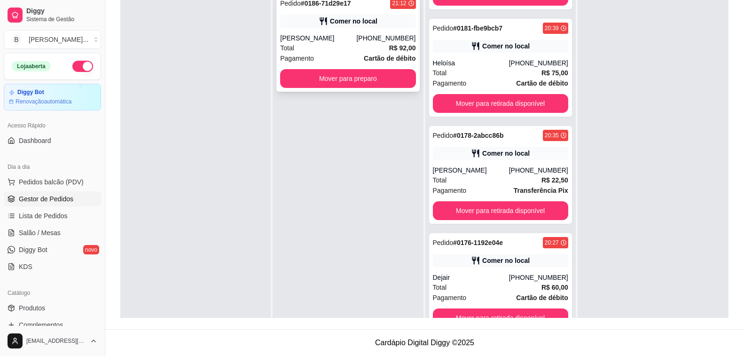
click at [369, 29] on div "Pedido # 0186-71d29e17 21:12 Comer no local Daniel [PHONE_NUMBER] Total R$ 92,0…" at bounding box center [347, 43] width 143 height 98
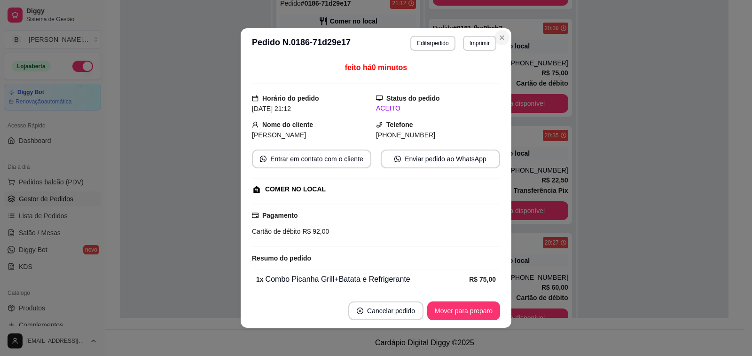
click at [495, 39] on div "Comer no local" at bounding box center [500, 45] width 135 height 13
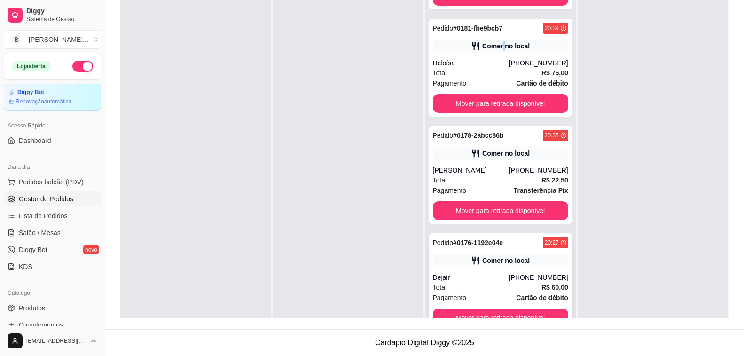
scroll to position [26, 0]
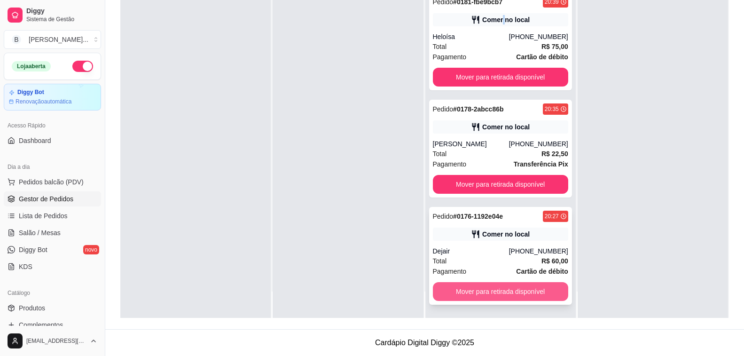
click at [485, 292] on button "Mover para retirada disponível" at bounding box center [500, 291] width 135 height 19
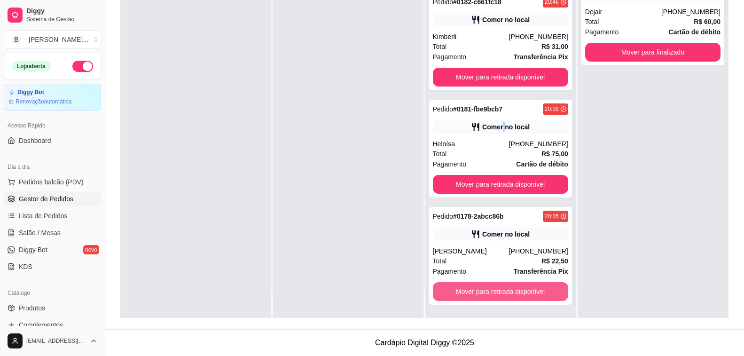
scroll to position [297, 0]
click at [485, 292] on button "Mover para retirada disponível" at bounding box center [500, 291] width 135 height 19
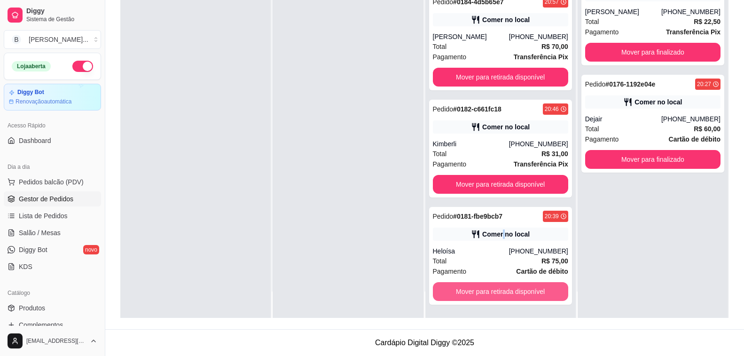
scroll to position [189, 0]
click at [485, 292] on button "Mover para retirada disponível" at bounding box center [501, 291] width 132 height 18
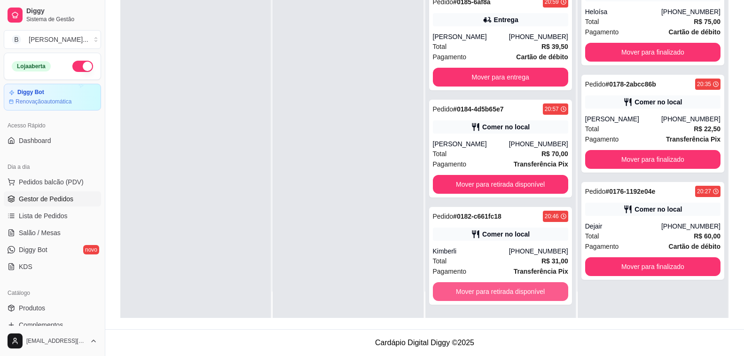
scroll to position [82, 0]
click at [485, 292] on button "Mover para retirada disponível" at bounding box center [500, 291] width 135 height 19
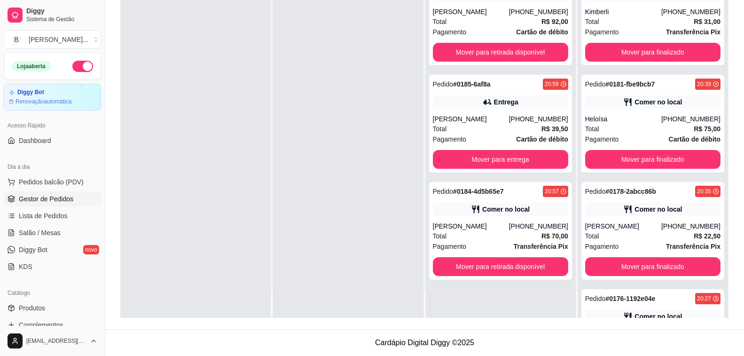
scroll to position [0, 0]
click at [487, 269] on button "Mover para retirada disponível" at bounding box center [501, 267] width 132 height 18
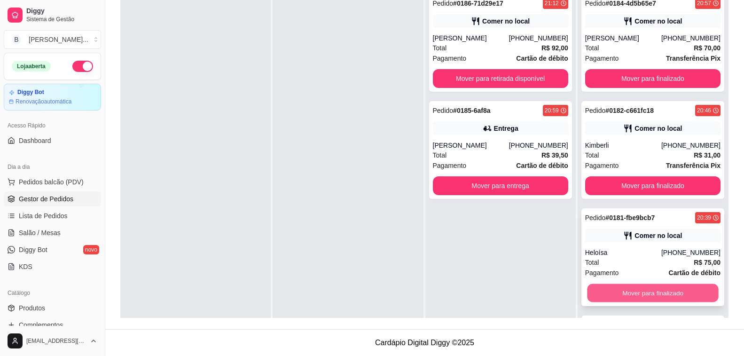
click at [669, 295] on button "Mover para finalizado" at bounding box center [653, 293] width 132 height 18
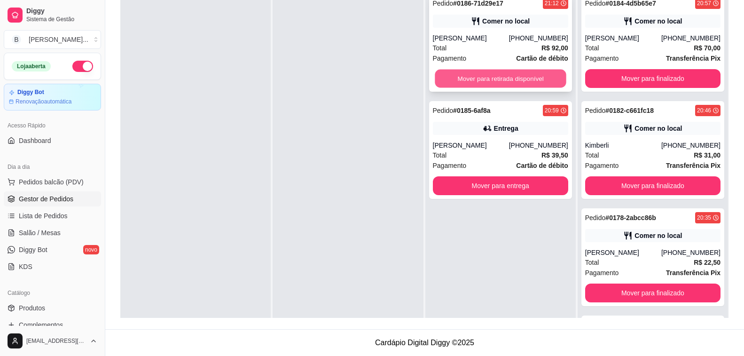
click at [539, 79] on button "Mover para retirada disponível" at bounding box center [501, 79] width 132 height 18
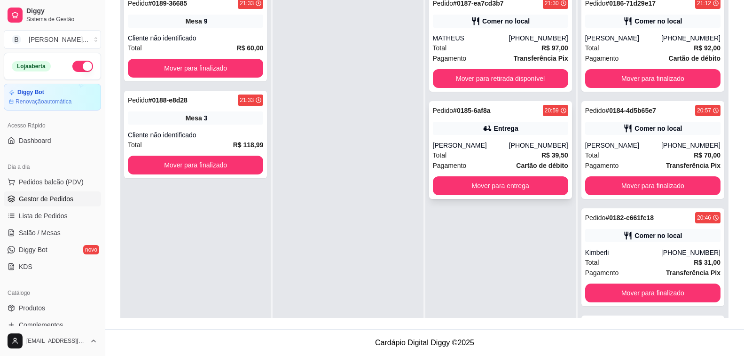
click at [493, 139] on div "Pedido # 0185-6af8a 20:59 Entrega Claudia [PHONE_NUMBER] Total R$ 39,50 Pagamen…" at bounding box center [500, 150] width 143 height 98
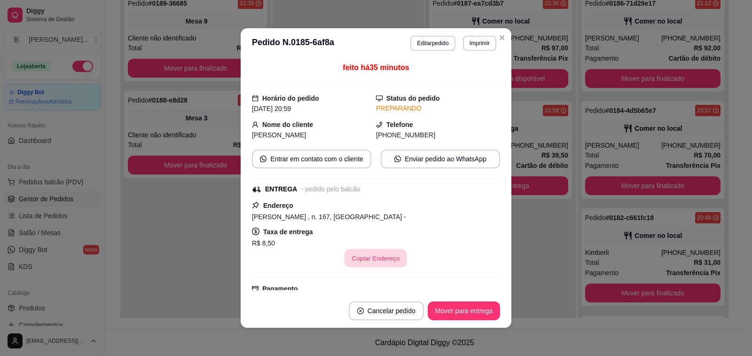
click at [372, 262] on button "Copiar Endereço" at bounding box center [376, 258] width 63 height 18
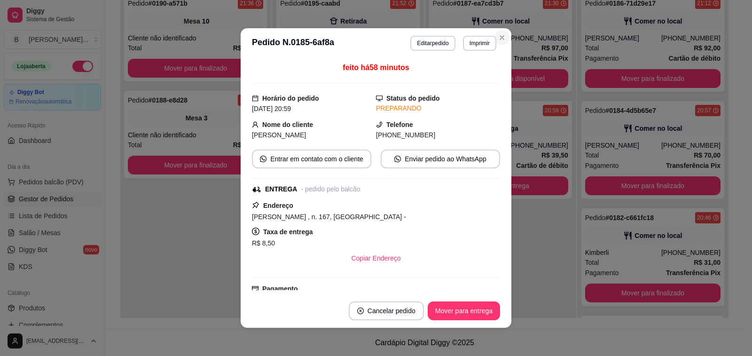
click at [499, 37] on div "MATHEUS" at bounding box center [471, 37] width 76 height 9
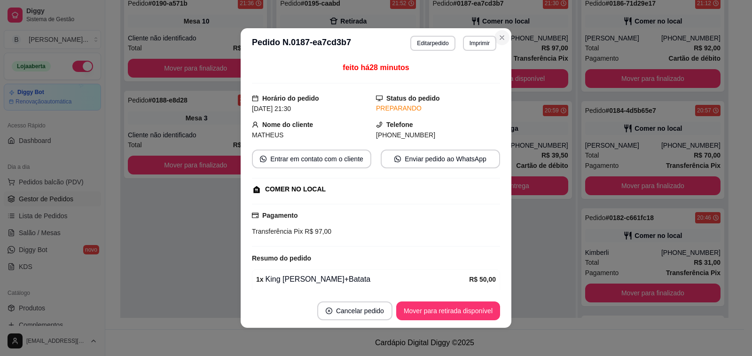
click at [502, 40] on div "MATHEUS" at bounding box center [471, 37] width 76 height 9
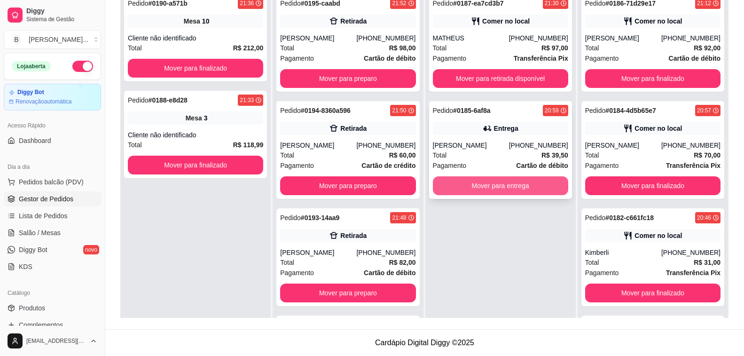
click at [500, 185] on button "Mover para entrega" at bounding box center [500, 185] width 135 height 19
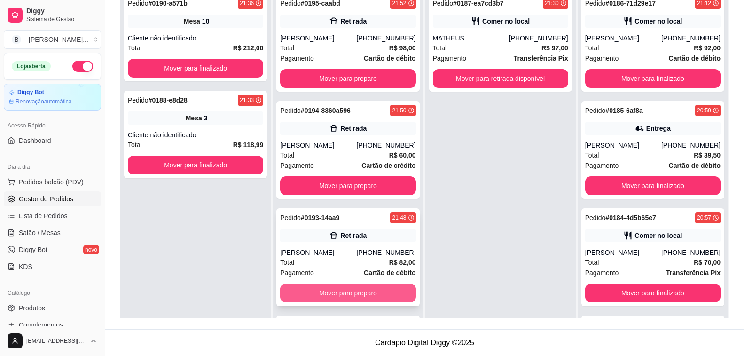
click at [374, 297] on button "Mover para preparo" at bounding box center [347, 292] width 135 height 19
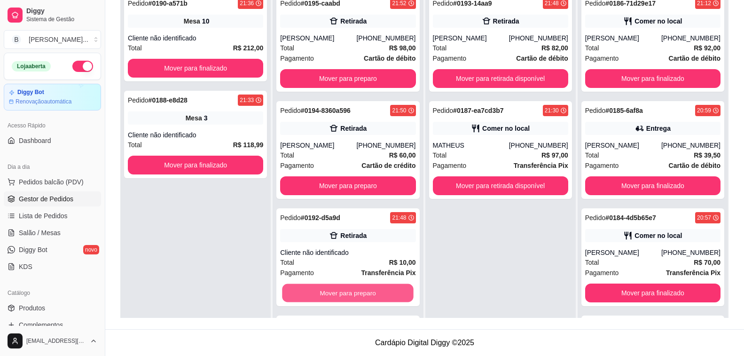
click at [374, 297] on button "Mover para preparo" at bounding box center [348, 293] width 132 height 18
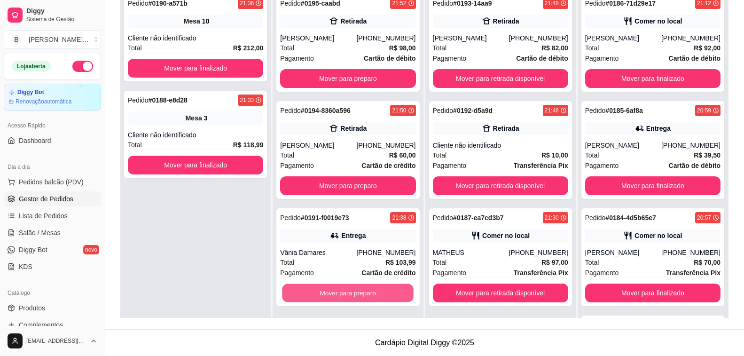
click at [374, 297] on button "Mover para preparo" at bounding box center [348, 293] width 132 height 18
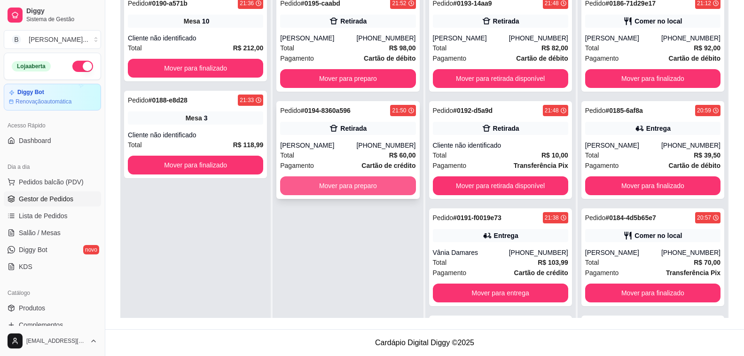
click at [388, 183] on button "Mover para preparo" at bounding box center [347, 185] width 135 height 19
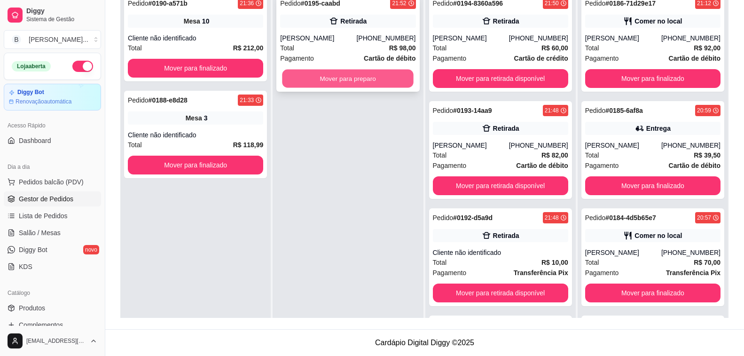
click at [366, 82] on button "Mover para preparo" at bounding box center [348, 79] width 132 height 18
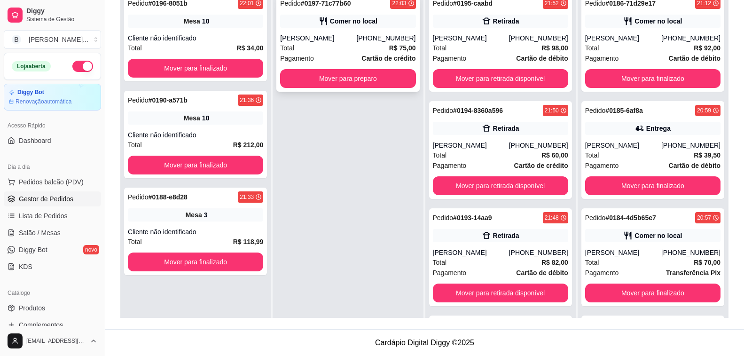
click at [376, 47] on div "Total R$ 75,00" at bounding box center [347, 48] width 135 height 10
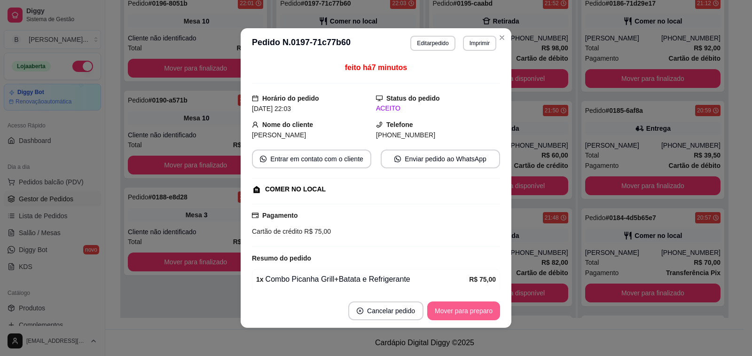
click at [459, 312] on button "Mover para preparo" at bounding box center [463, 310] width 73 height 19
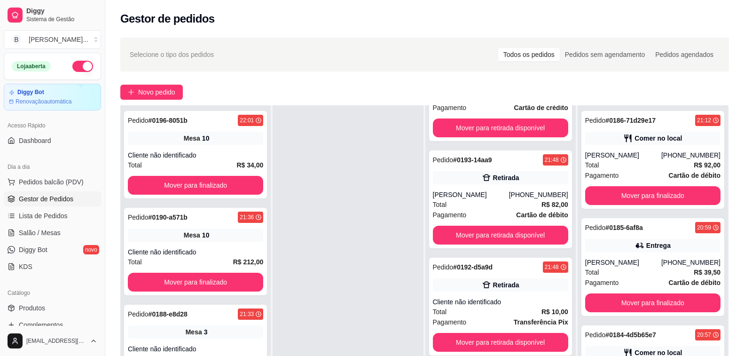
scroll to position [141, 0]
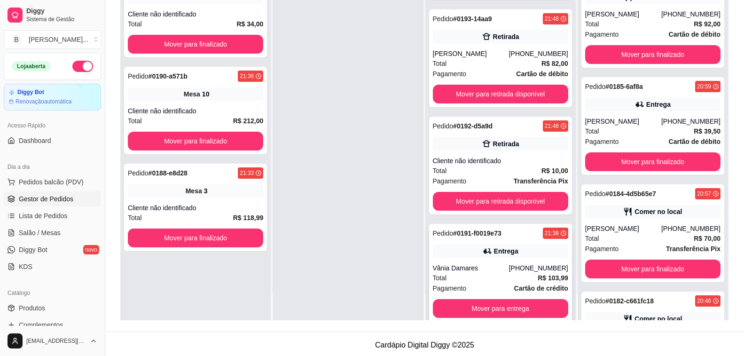
click at [476, 260] on div "Pedido # 0191-f0019e73 21:38 Entrega [PERSON_NAME] [PHONE_NUMBER] Total R$ 103,…" at bounding box center [500, 273] width 143 height 98
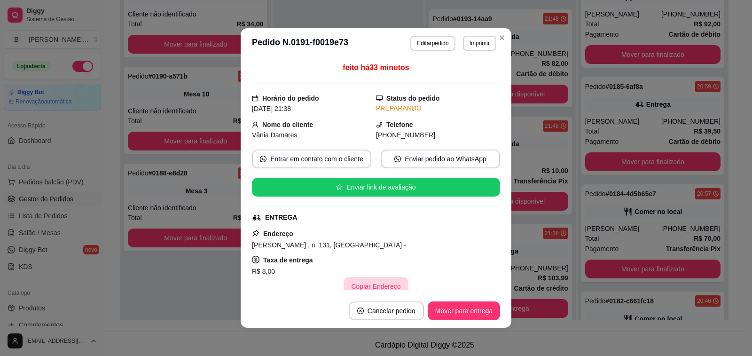
click at [385, 286] on button "Copiar Endereço" at bounding box center [376, 286] width 64 height 19
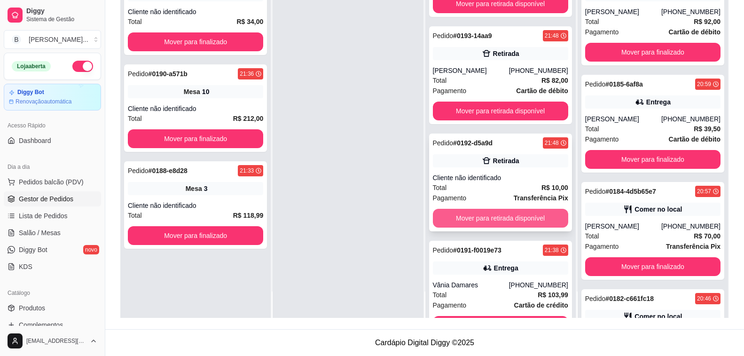
scroll to position [169, 0]
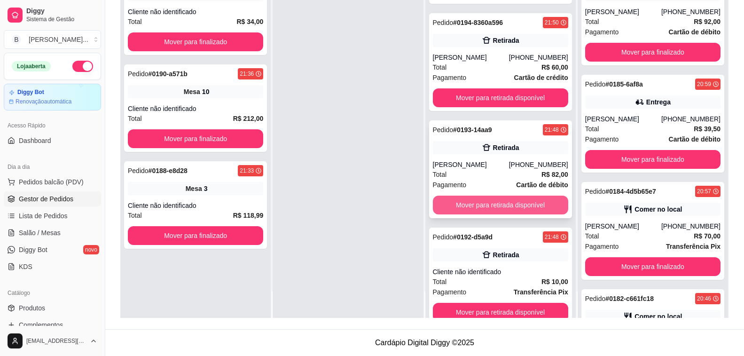
click at [499, 207] on button "Mover para retirada disponível" at bounding box center [500, 204] width 135 height 19
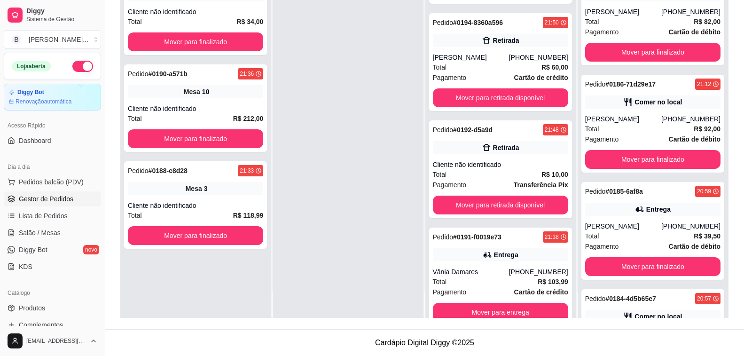
scroll to position [75, 0]
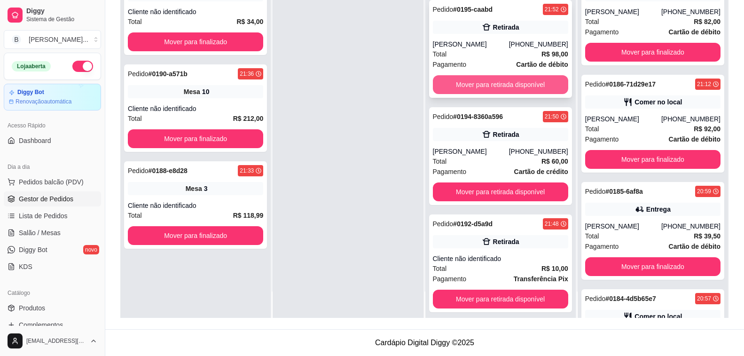
click at [483, 84] on button "Mover para retirada disponível" at bounding box center [500, 84] width 135 height 19
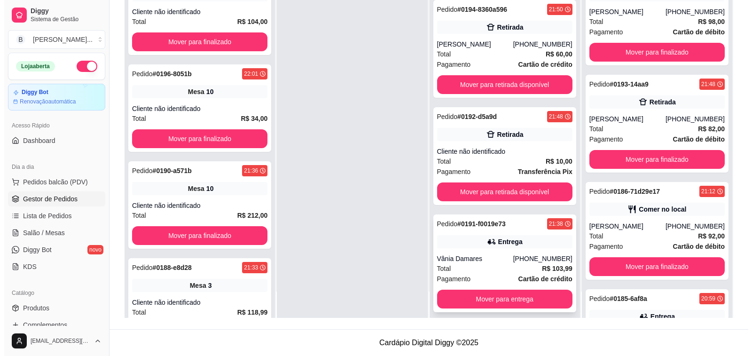
scroll to position [383, 0]
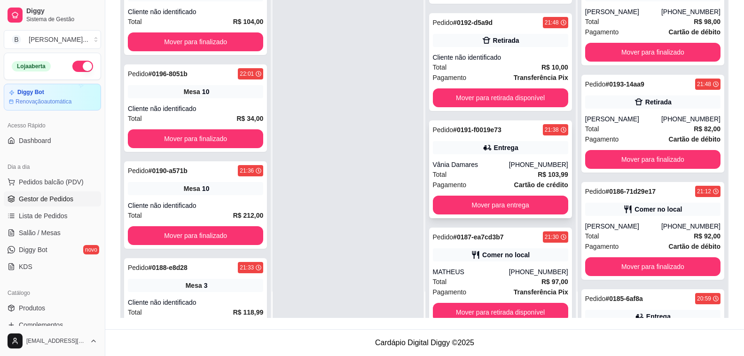
click at [465, 155] on div "Pedido # 0191-f0019e73 21:38 Entrega [PERSON_NAME] [PHONE_NUMBER] Total R$ 103,…" at bounding box center [500, 169] width 143 height 98
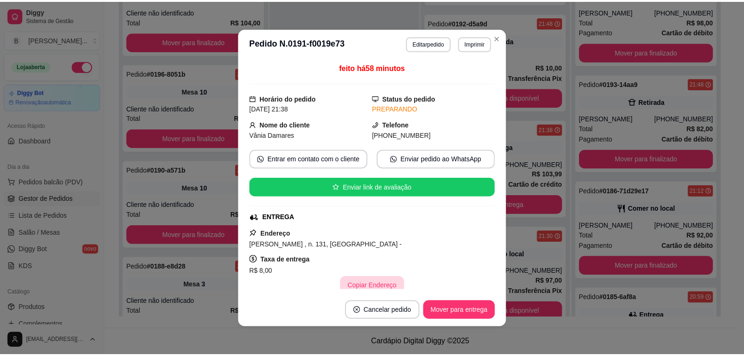
scroll to position [188, 0]
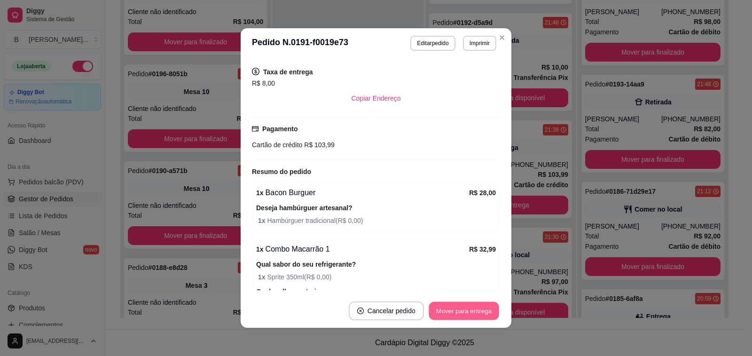
click at [460, 308] on button "Mover para entrega" at bounding box center [464, 311] width 70 height 18
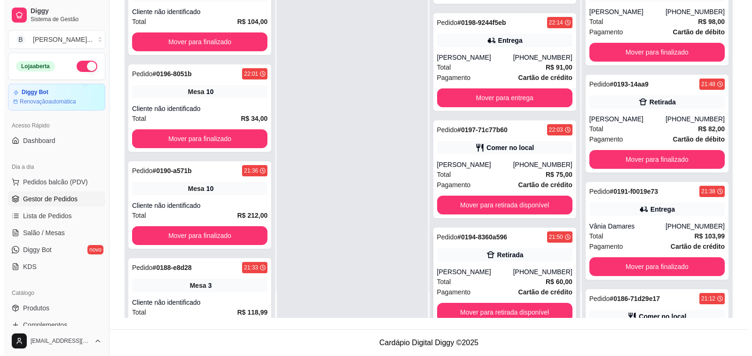
scroll to position [0, 0]
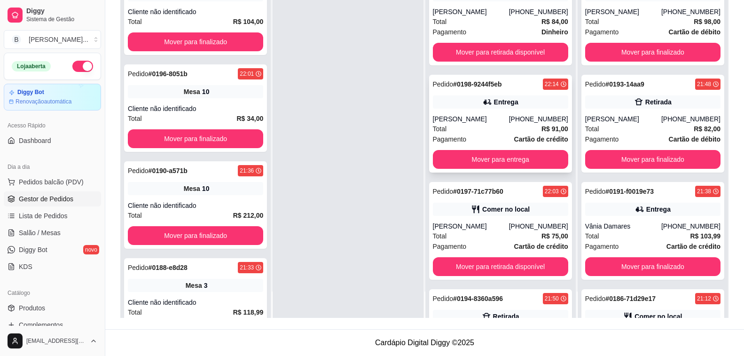
click at [483, 126] on div "Total R$ 91,00" at bounding box center [500, 129] width 135 height 10
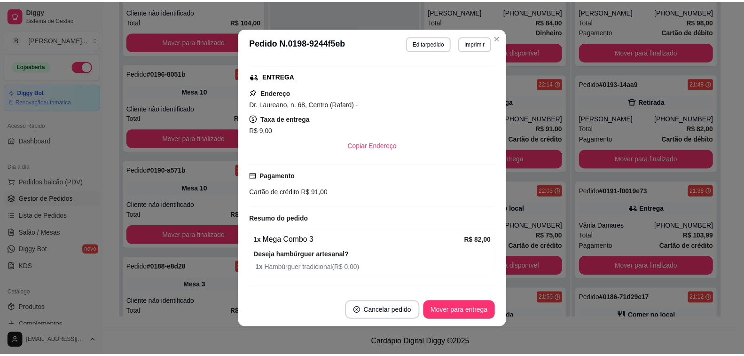
scroll to position [165, 0]
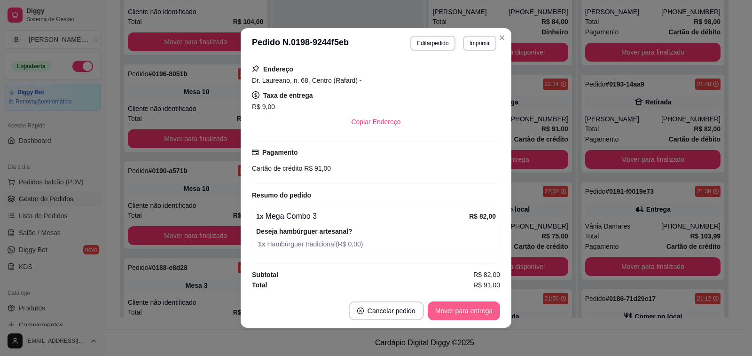
click at [461, 311] on button "Mover para entrega" at bounding box center [464, 310] width 72 height 19
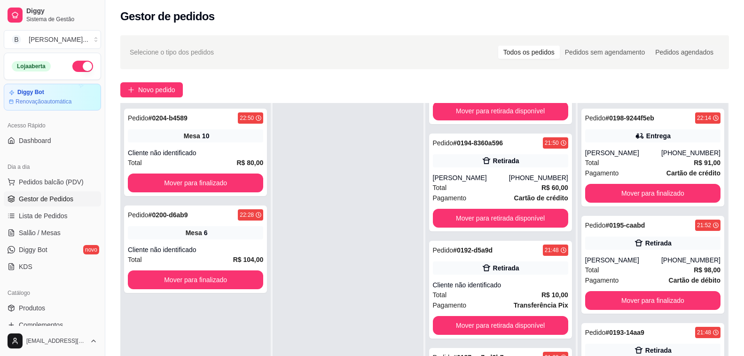
scroll to position [143, 0]
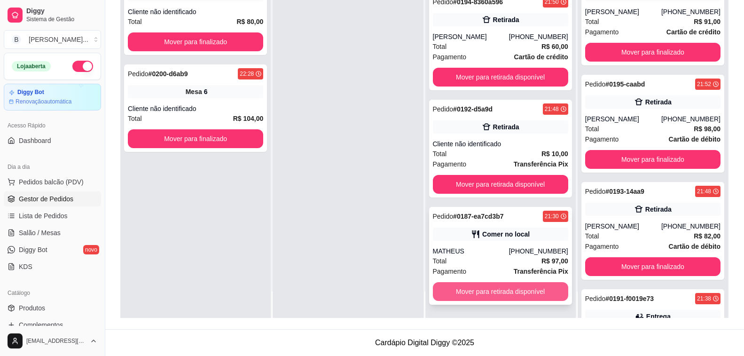
click at [493, 284] on button "Mover para retirada disponível" at bounding box center [500, 291] width 135 height 19
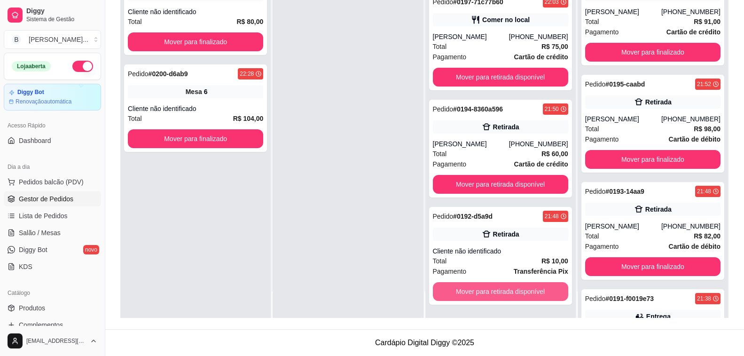
scroll to position [328, 0]
click at [490, 289] on button "Mover para retirada disponível" at bounding box center [500, 291] width 135 height 19
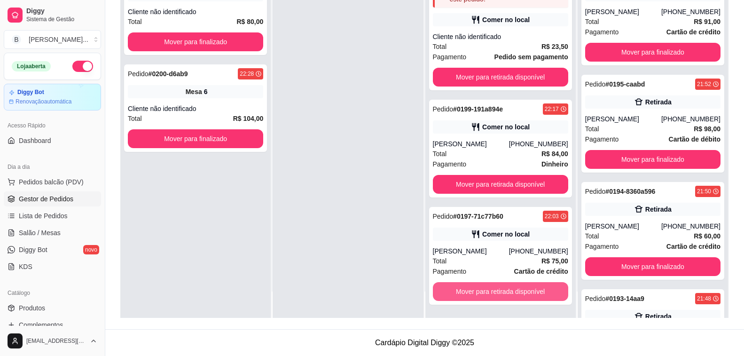
scroll to position [114, 0]
click at [490, 289] on button "Mover para retirada disponível" at bounding box center [501, 291] width 132 height 18
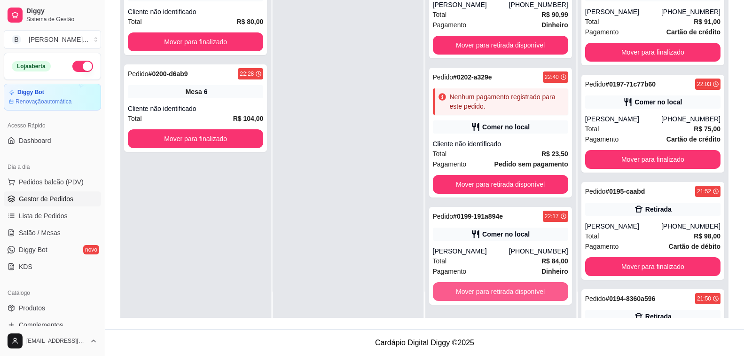
scroll to position [7, 0]
click at [490, 289] on button "Mover para retirada disponível" at bounding box center [500, 291] width 135 height 19
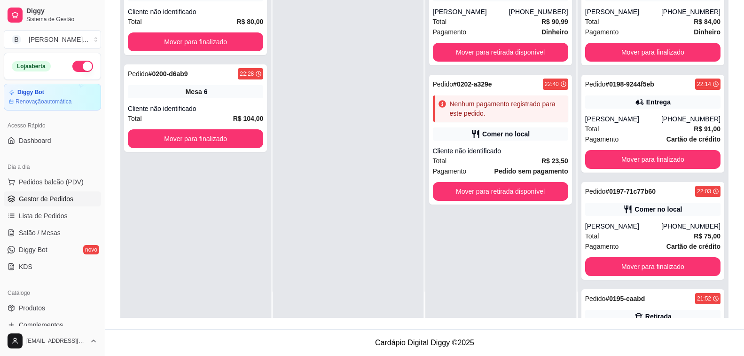
scroll to position [0, 0]
click at [495, 195] on button "Mover para retirada disponível" at bounding box center [500, 191] width 135 height 19
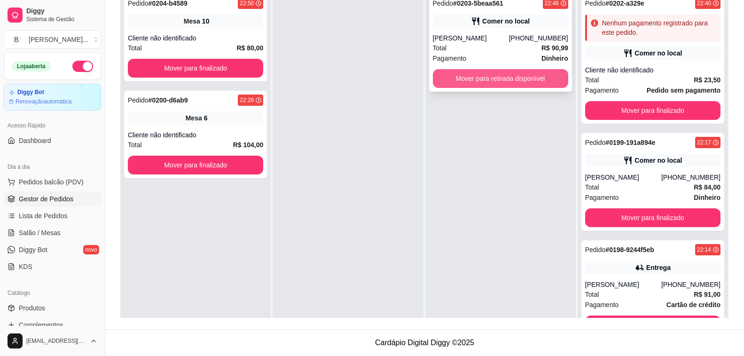
click at [465, 77] on button "Mover para retirada disponível" at bounding box center [500, 78] width 135 height 19
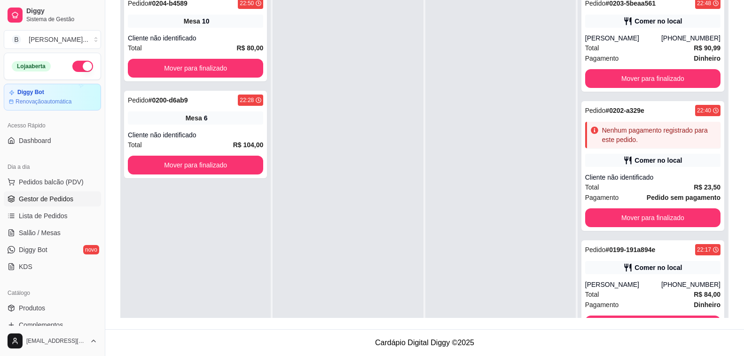
scroll to position [2, 0]
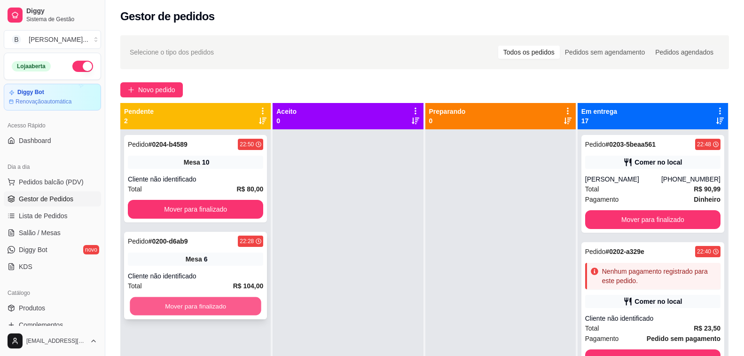
click at [175, 313] on button "Mover para finalizado" at bounding box center [196, 306] width 132 height 18
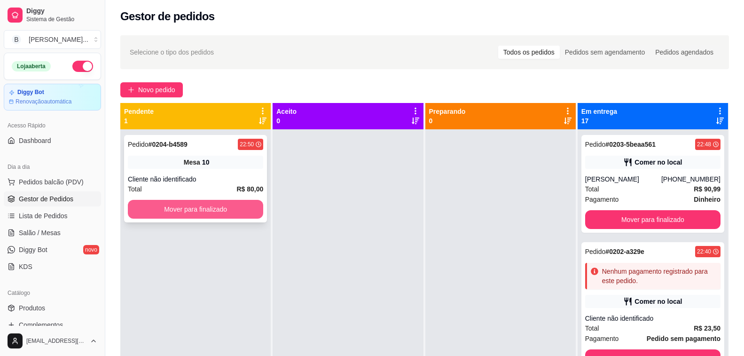
click at [198, 205] on button "Mover para finalizado" at bounding box center [195, 209] width 135 height 19
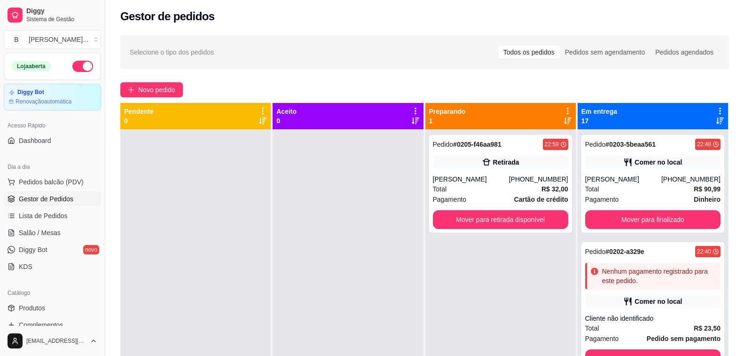
click at [197, 225] on div at bounding box center [195, 307] width 150 height 356
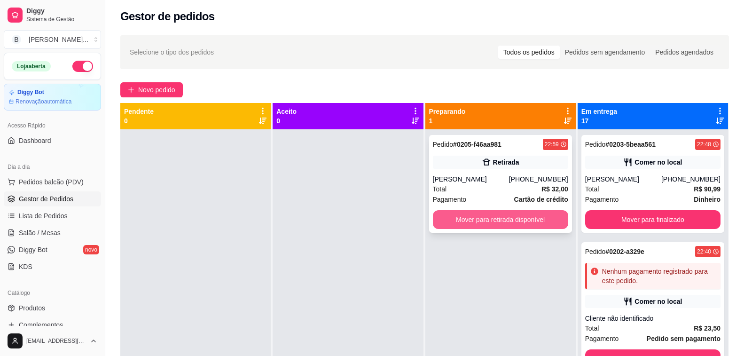
click at [478, 219] on button "Mover para retirada disponível" at bounding box center [500, 219] width 135 height 19
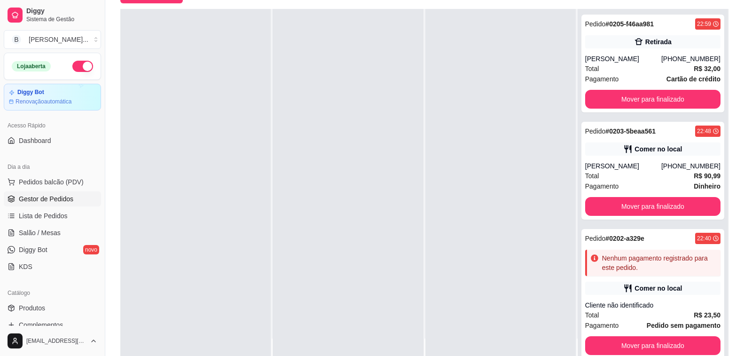
scroll to position [143, 0]
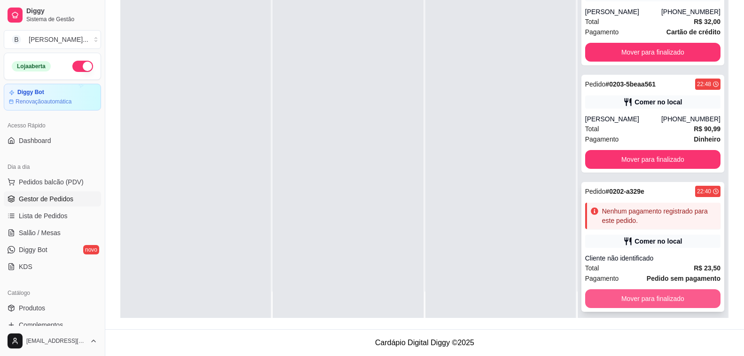
click at [670, 299] on button "Mover para finalizado" at bounding box center [652, 298] width 135 height 19
drag, startPoint x: 495, startPoint y: 268, endPoint x: 533, endPoint y: 277, distance: 39.2
click at [495, 268] on div at bounding box center [500, 140] width 150 height 356
click at [633, 297] on button "Mover para finalizado" at bounding box center [653, 298] width 132 height 18
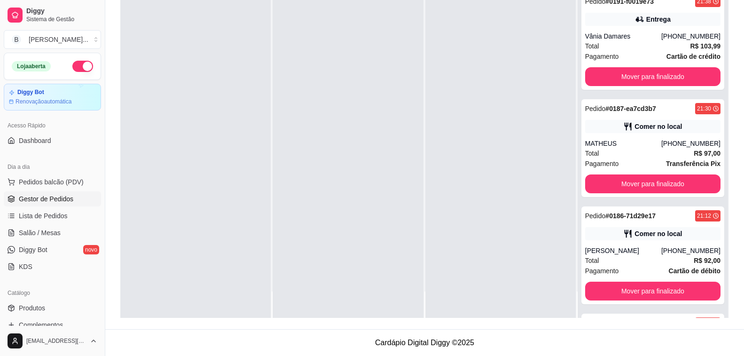
scroll to position [1475, 0]
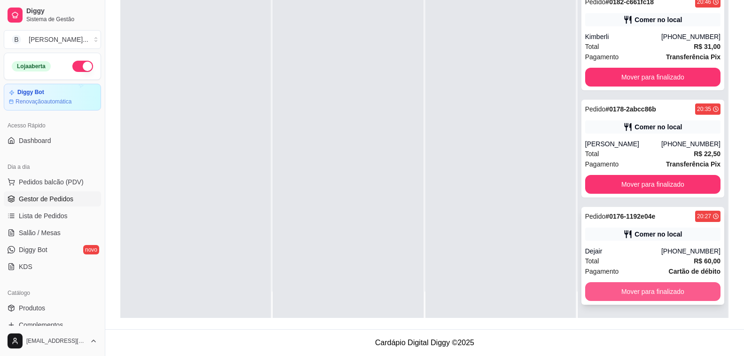
click at [679, 285] on button "Mover para finalizado" at bounding box center [652, 291] width 135 height 19
click at [678, 295] on button "Mover para finalizado" at bounding box center [652, 291] width 135 height 19
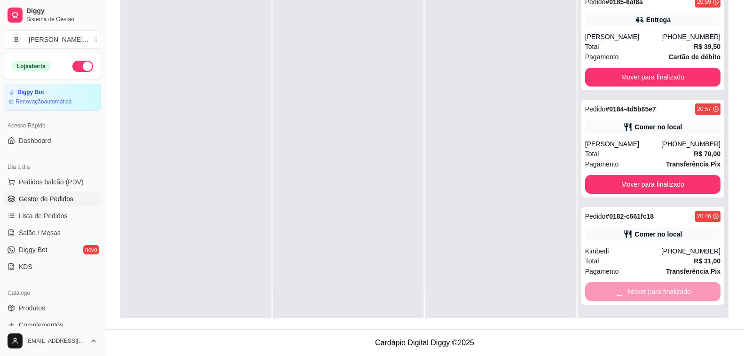
scroll to position [1154, 0]
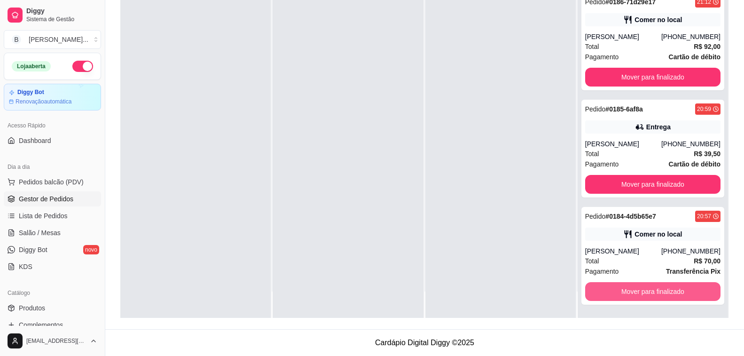
click at [678, 295] on button "Mover para finalizado" at bounding box center [652, 291] width 135 height 19
click at [678, 295] on button "Mover para finalizado" at bounding box center [653, 291] width 132 height 18
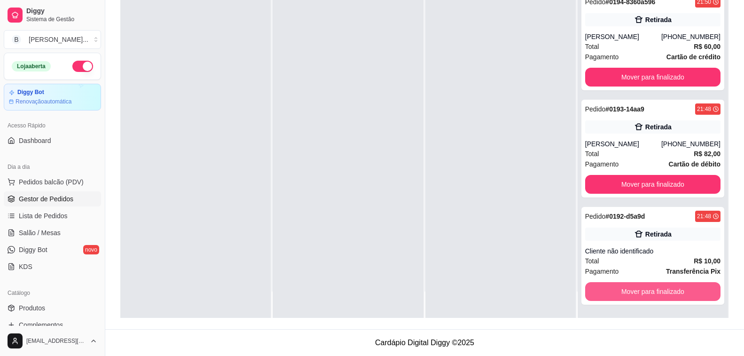
scroll to position [618, 0]
click at [678, 295] on button "Mover para finalizado" at bounding box center [652, 291] width 135 height 19
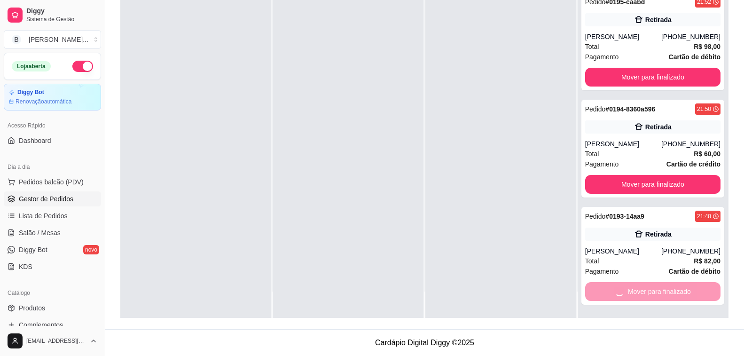
scroll to position [404, 0]
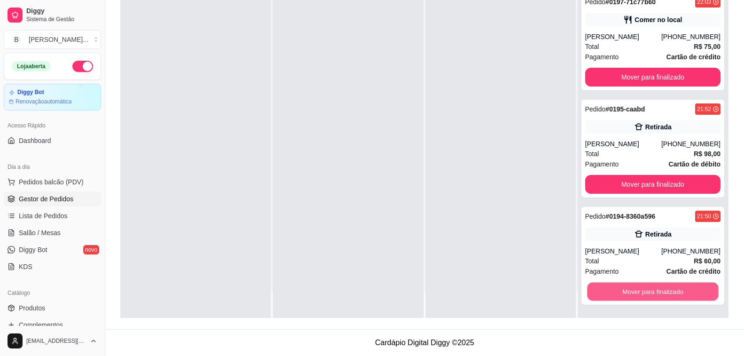
click at [678, 295] on button "Mover para finalizado" at bounding box center [653, 291] width 132 height 18
click at [680, 294] on button "Mover para finalizado" at bounding box center [652, 291] width 135 height 19
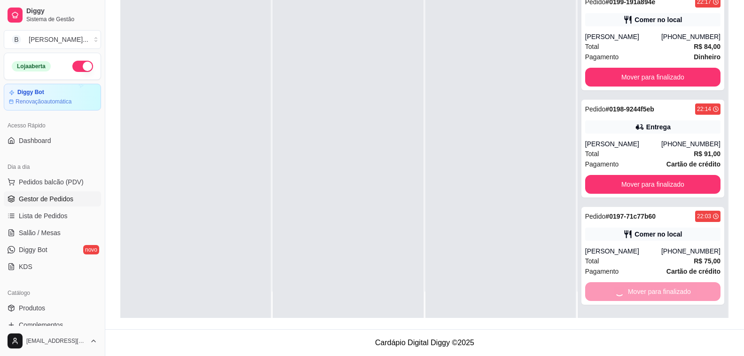
scroll to position [82, 0]
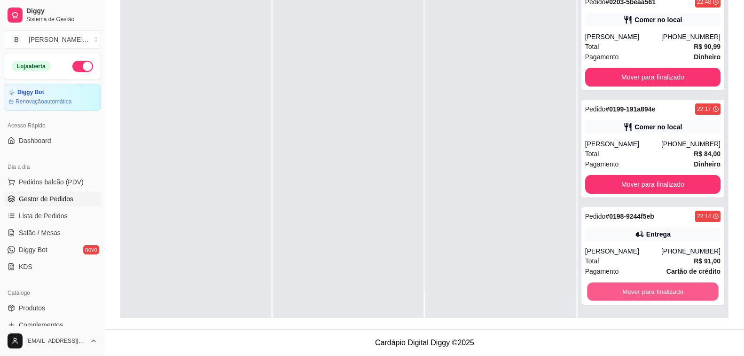
click at [680, 294] on button "Mover para finalizado" at bounding box center [653, 291] width 132 height 18
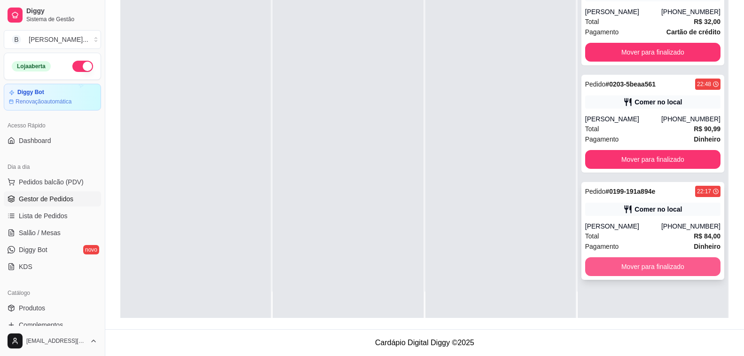
click at [674, 272] on button "Mover para finalizado" at bounding box center [652, 266] width 135 height 19
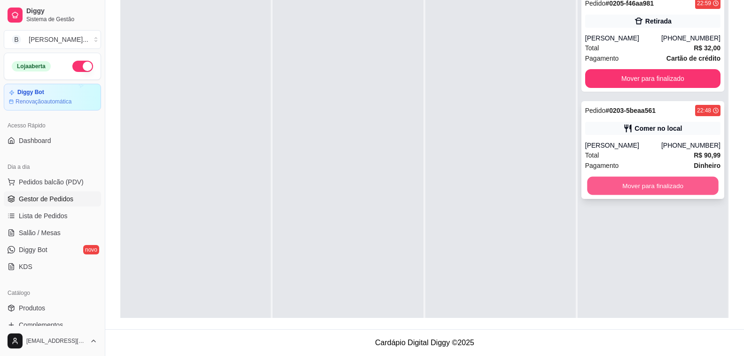
click at [626, 185] on button "Mover para finalizado" at bounding box center [653, 186] width 132 height 18
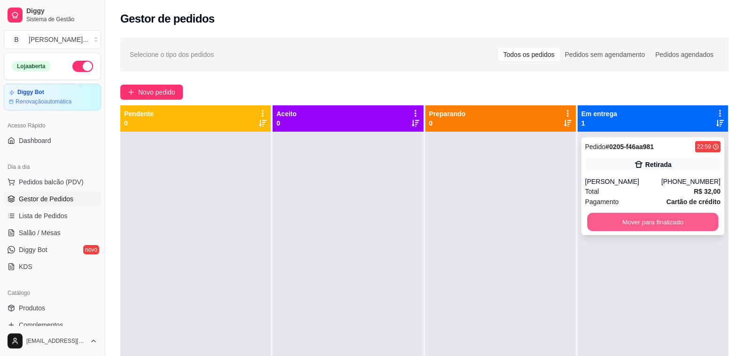
click at [653, 227] on button "Mover para finalizado" at bounding box center [653, 222] width 132 height 18
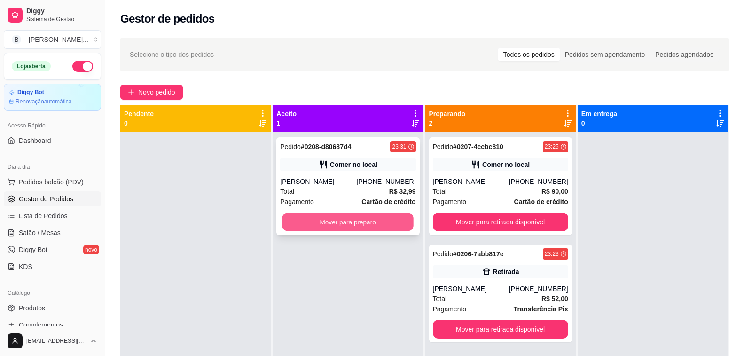
click at [380, 225] on button "Mover para preparo" at bounding box center [348, 222] width 132 height 18
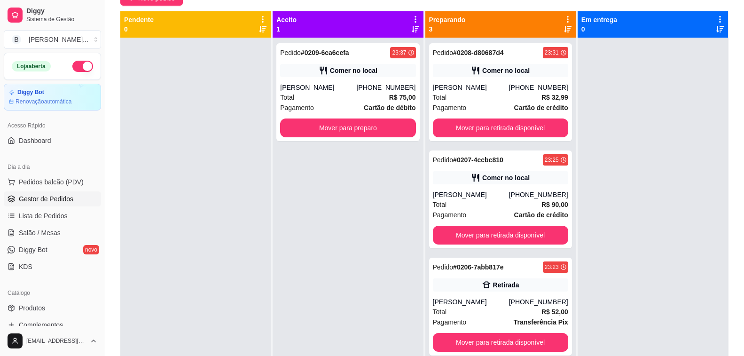
scroll to position [26, 0]
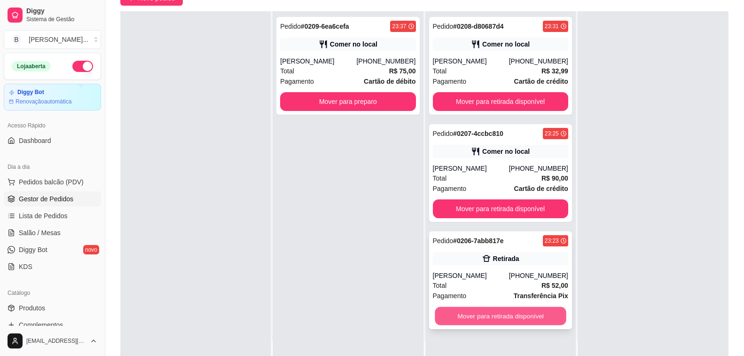
click at [497, 317] on button "Mover para retirada disponível" at bounding box center [501, 316] width 132 height 18
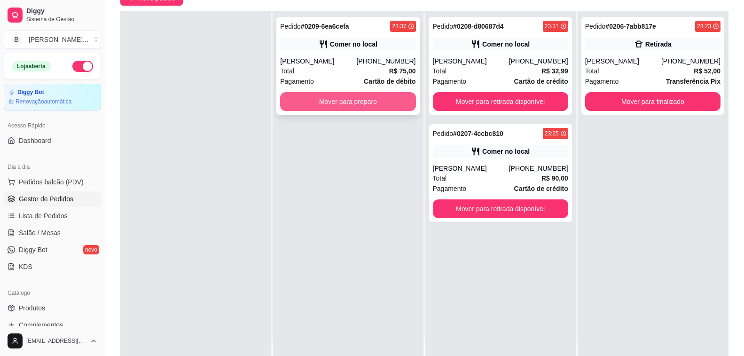
click at [316, 97] on button "Mover para preparo" at bounding box center [347, 101] width 135 height 19
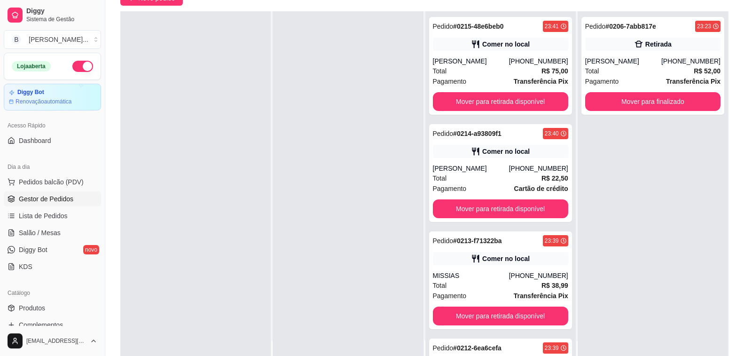
click at [75, 67] on button "button" at bounding box center [82, 66] width 21 height 11
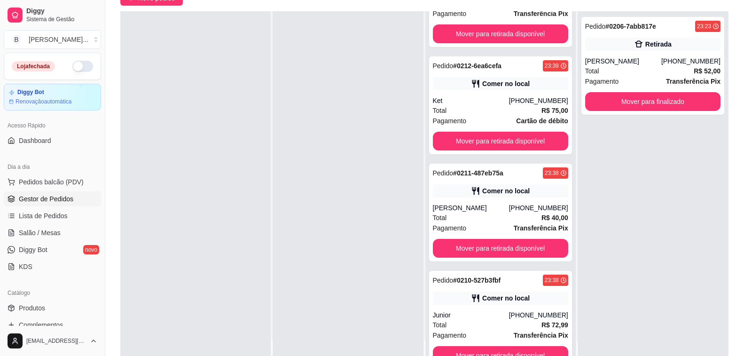
scroll to position [376, 0]
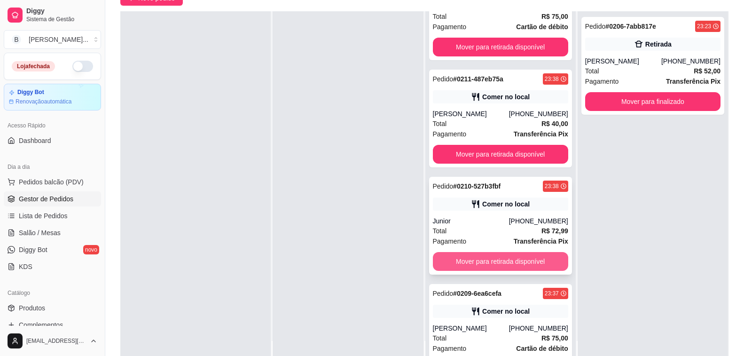
click at [479, 262] on button "Mover para retirada disponível" at bounding box center [500, 261] width 135 height 19
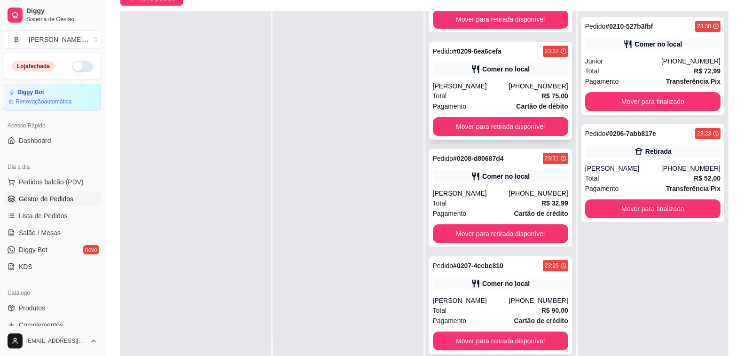
scroll to position [511, 0]
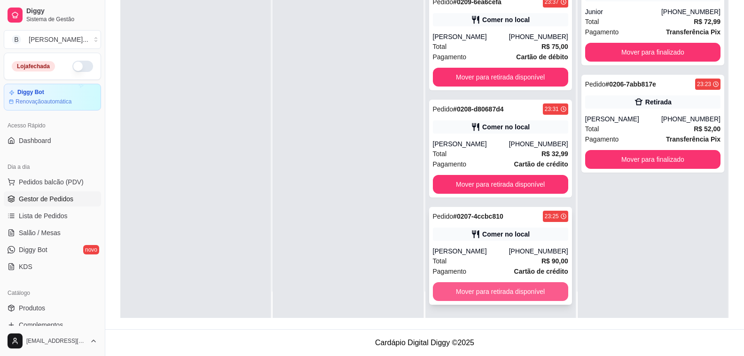
click at [462, 294] on button "Mover para retirada disponível" at bounding box center [500, 291] width 135 height 19
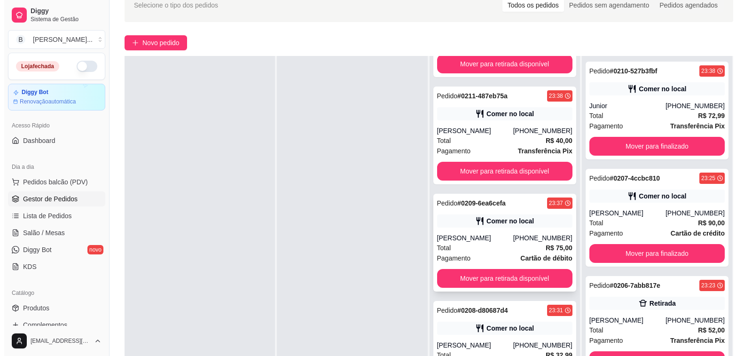
scroll to position [143, 0]
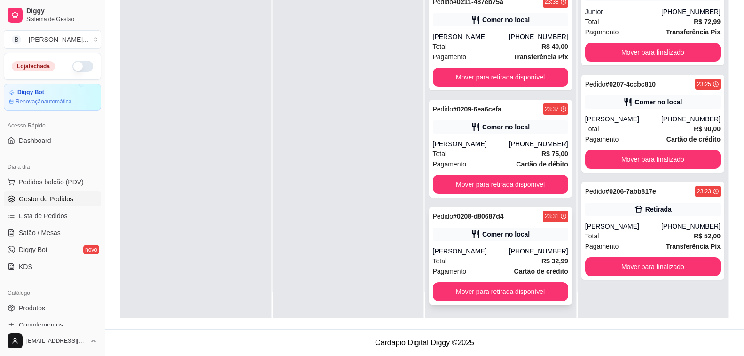
click at [505, 262] on div "Total R$ 32,99" at bounding box center [500, 261] width 135 height 10
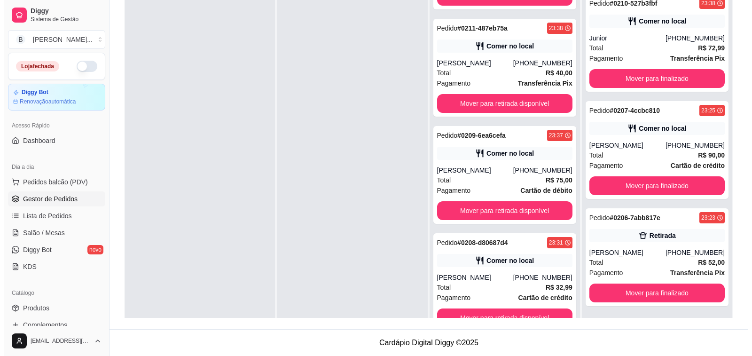
scroll to position [26, 0]
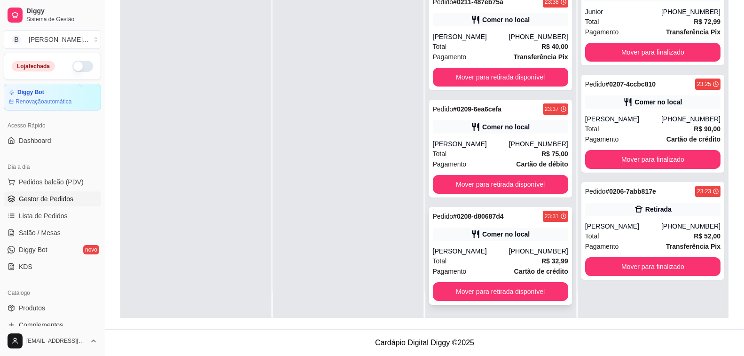
click at [490, 253] on div "[PERSON_NAME]" at bounding box center [471, 250] width 76 height 9
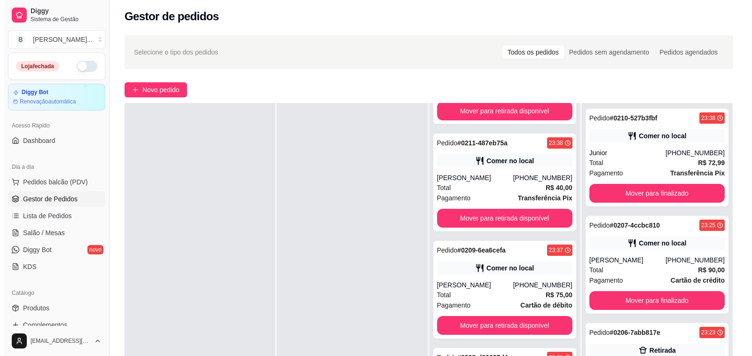
scroll to position [143, 0]
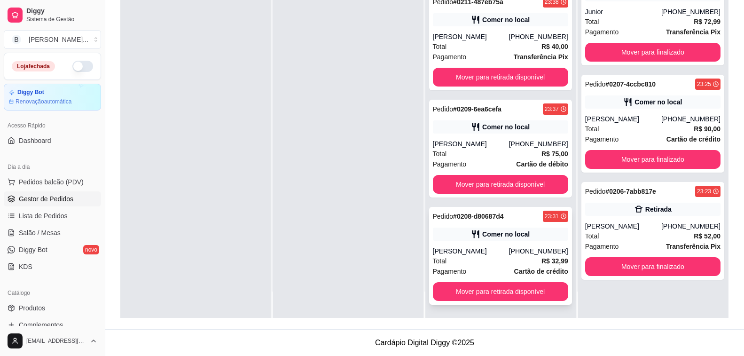
click at [479, 247] on div "[PERSON_NAME]" at bounding box center [471, 250] width 76 height 9
click at [492, 292] on button "Mover para retirada disponível" at bounding box center [500, 291] width 135 height 19
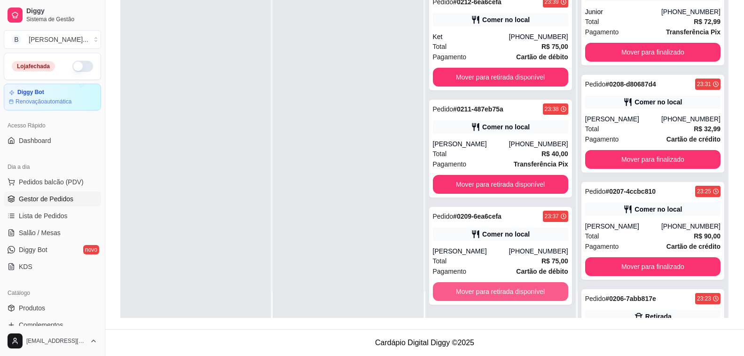
click at [492, 292] on button "Mover para retirada disponível" at bounding box center [500, 291] width 135 height 19
click at [492, 292] on button "Mover para retirada disponível" at bounding box center [501, 291] width 132 height 18
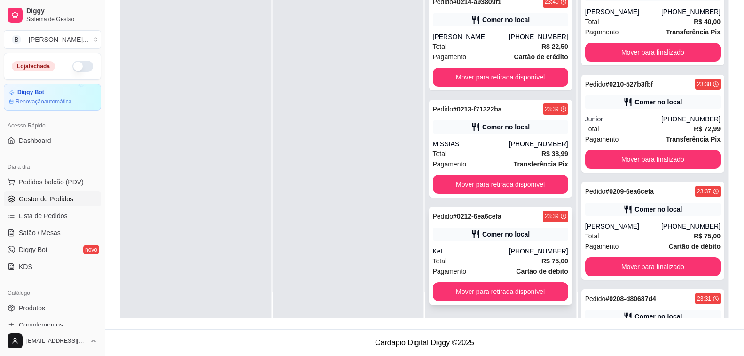
scroll to position [221, 0]
click at [494, 292] on button "Mover para retirada disponível" at bounding box center [500, 291] width 135 height 19
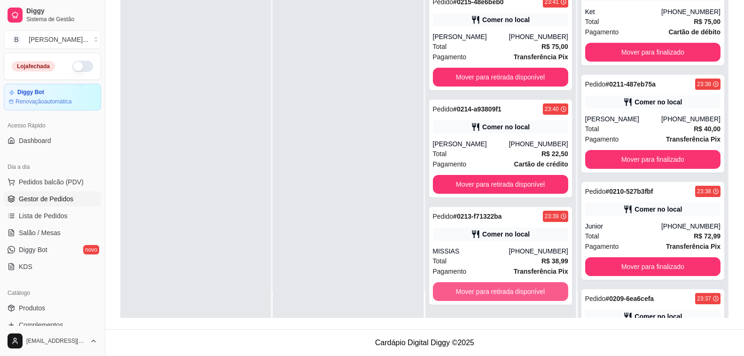
scroll to position [114, 0]
click at [495, 291] on button "Mover para retirada disponível" at bounding box center [500, 291] width 135 height 19
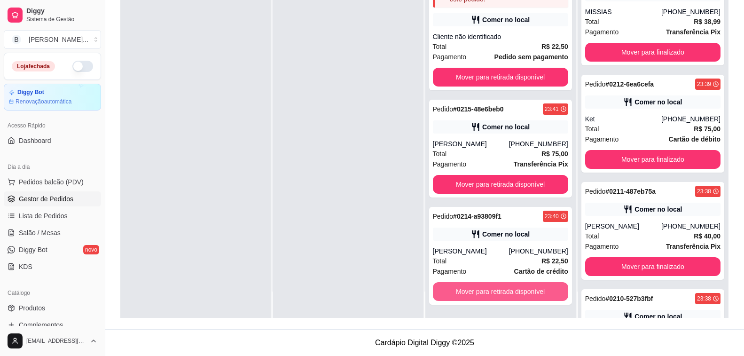
scroll to position [7, 0]
click at [496, 291] on button "Mover para retirada disponível" at bounding box center [500, 291] width 135 height 19
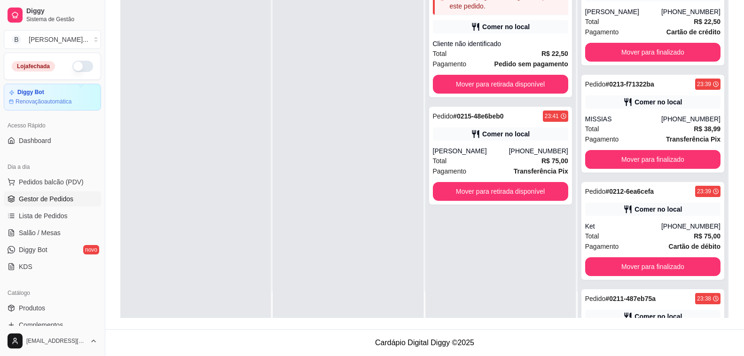
scroll to position [0, 0]
click at [504, 195] on button "Mover para retirada disponível" at bounding box center [500, 191] width 135 height 19
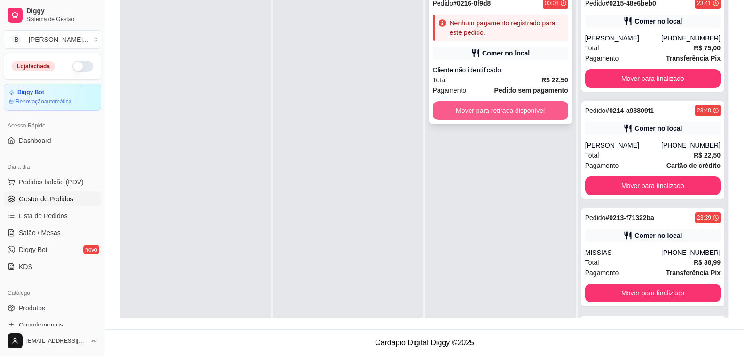
click at [513, 112] on button "Mover para retirada disponível" at bounding box center [500, 110] width 135 height 19
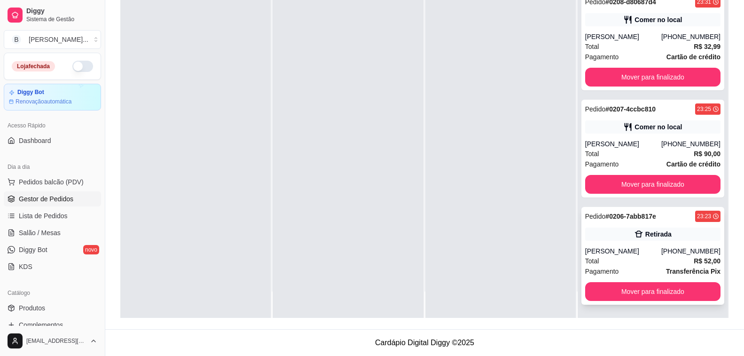
scroll to position [757, 0]
